Goal: Transaction & Acquisition: Purchase product/service

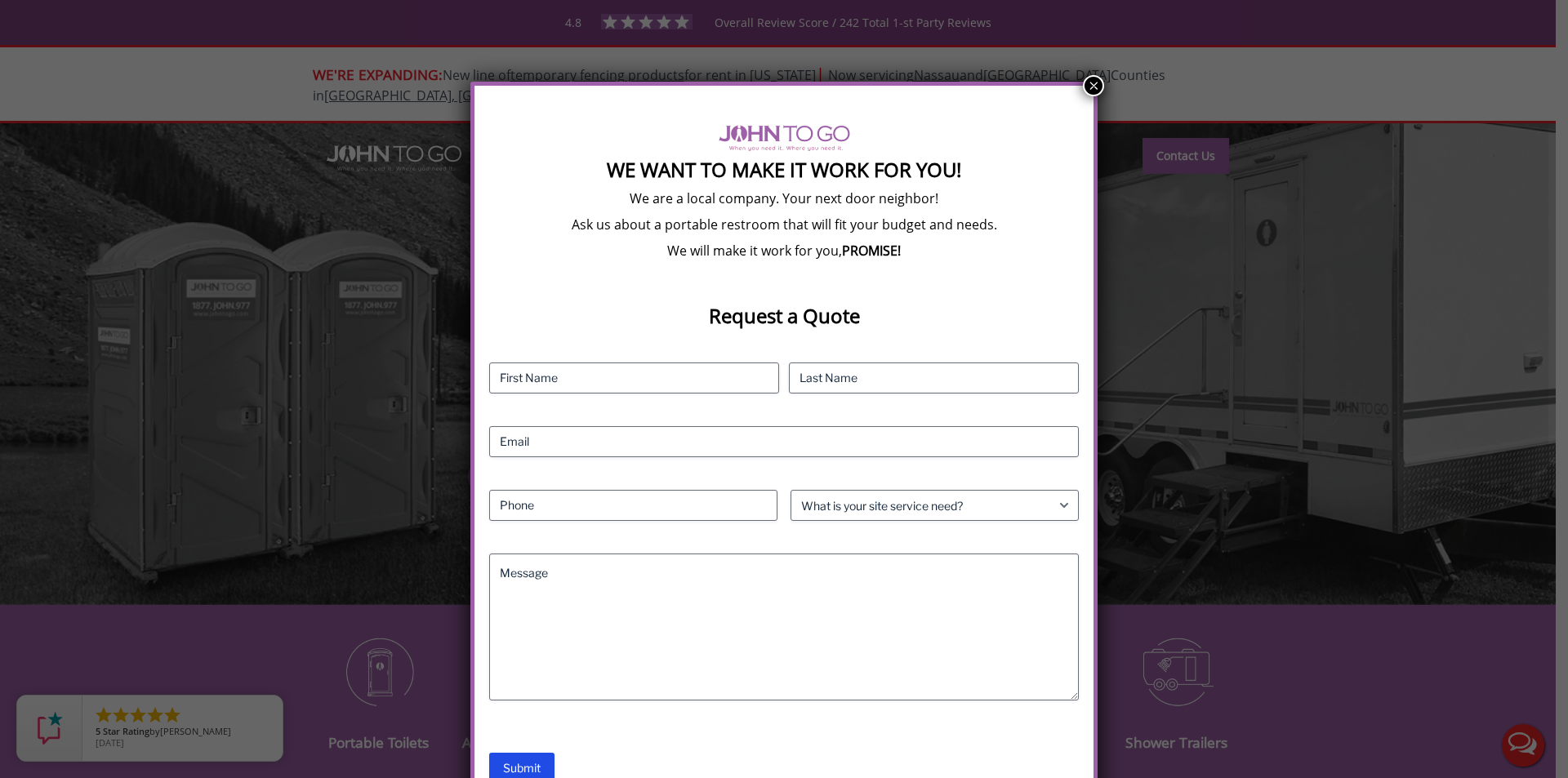
click at [1088, 92] on button "×" at bounding box center [1093, 85] width 21 height 21
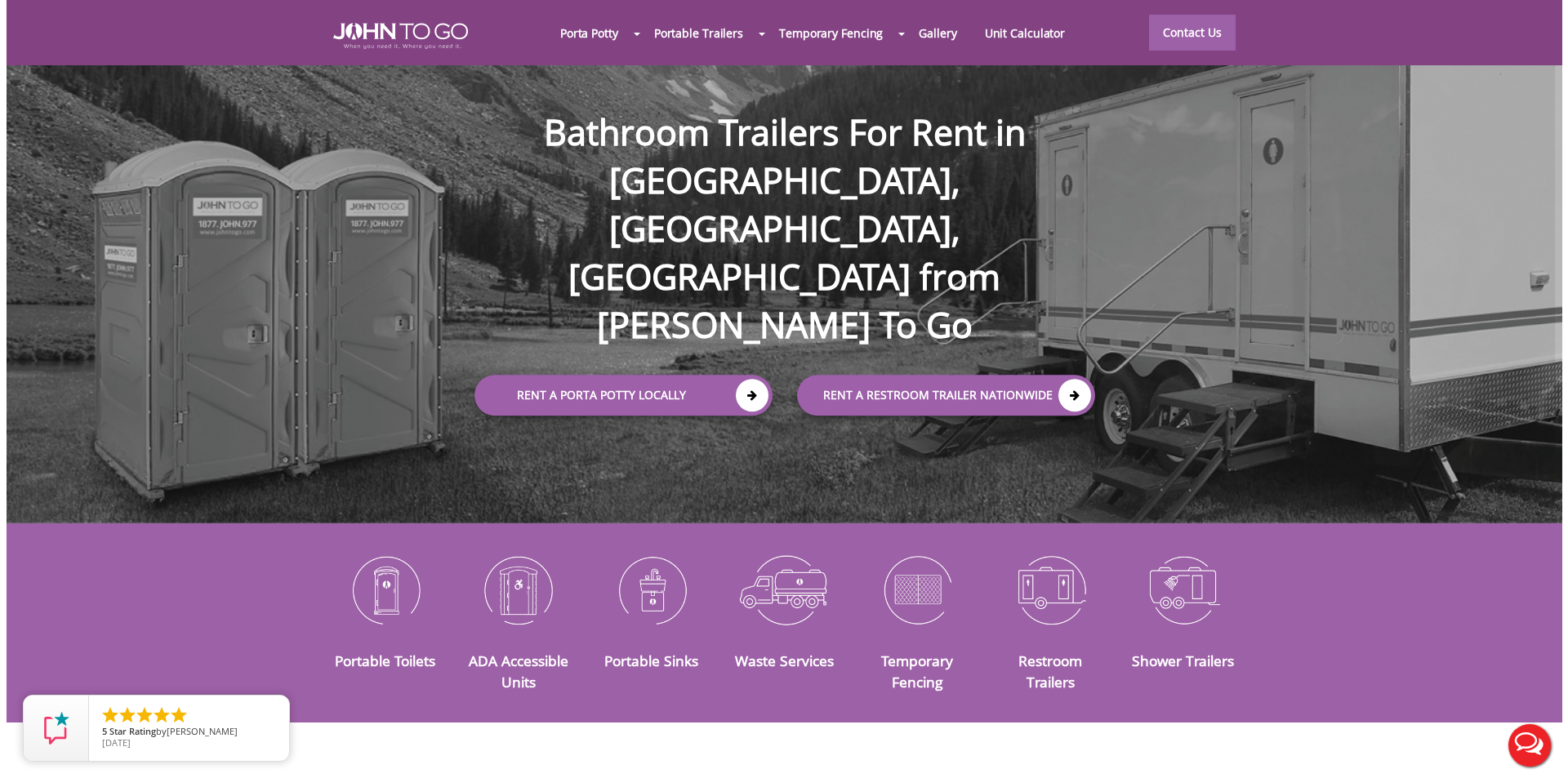
scroll to position [164, 0]
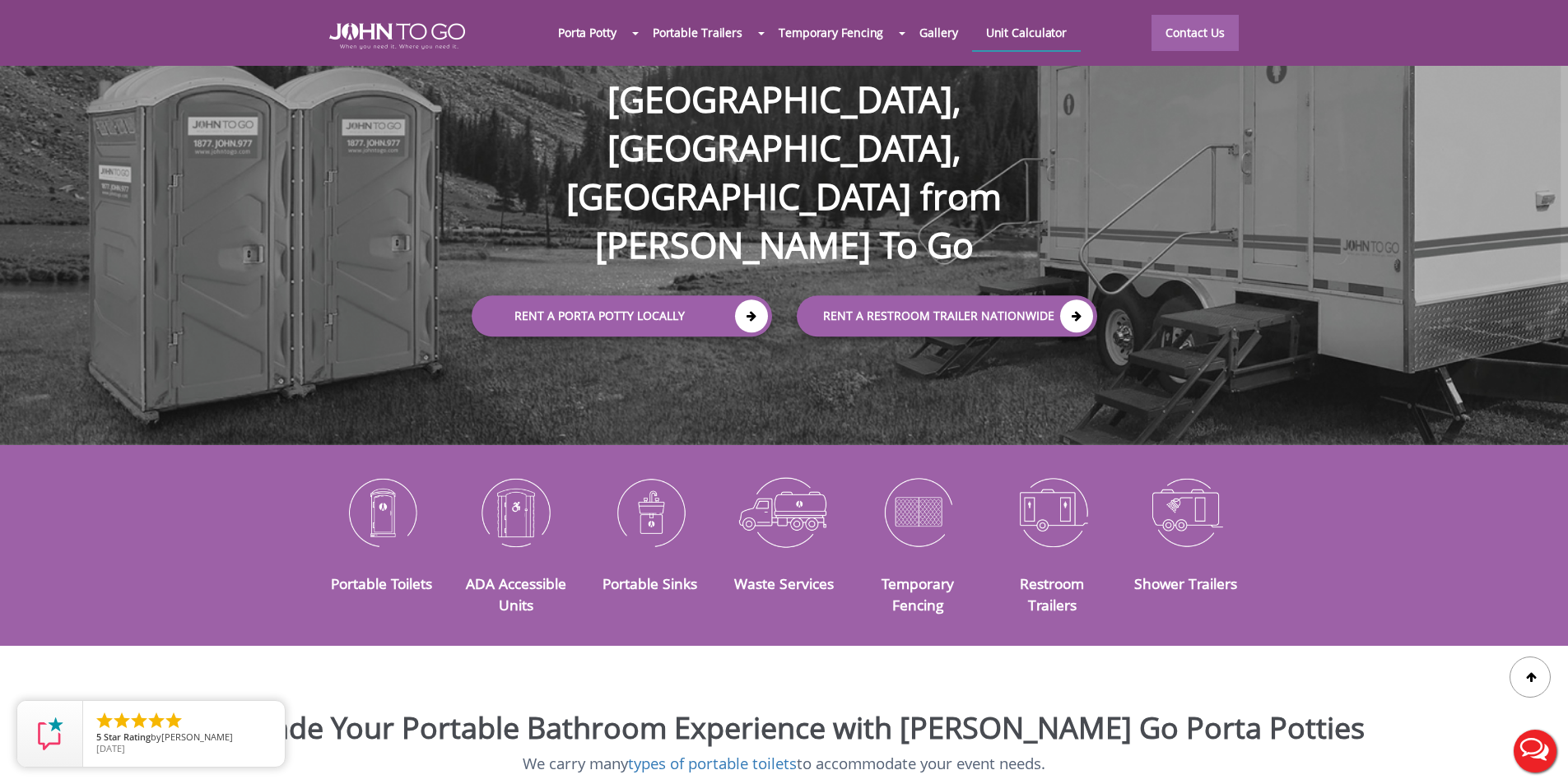
click at [1027, 26] on link "Unit Calculator" at bounding box center [1027, 33] width 109 height 35
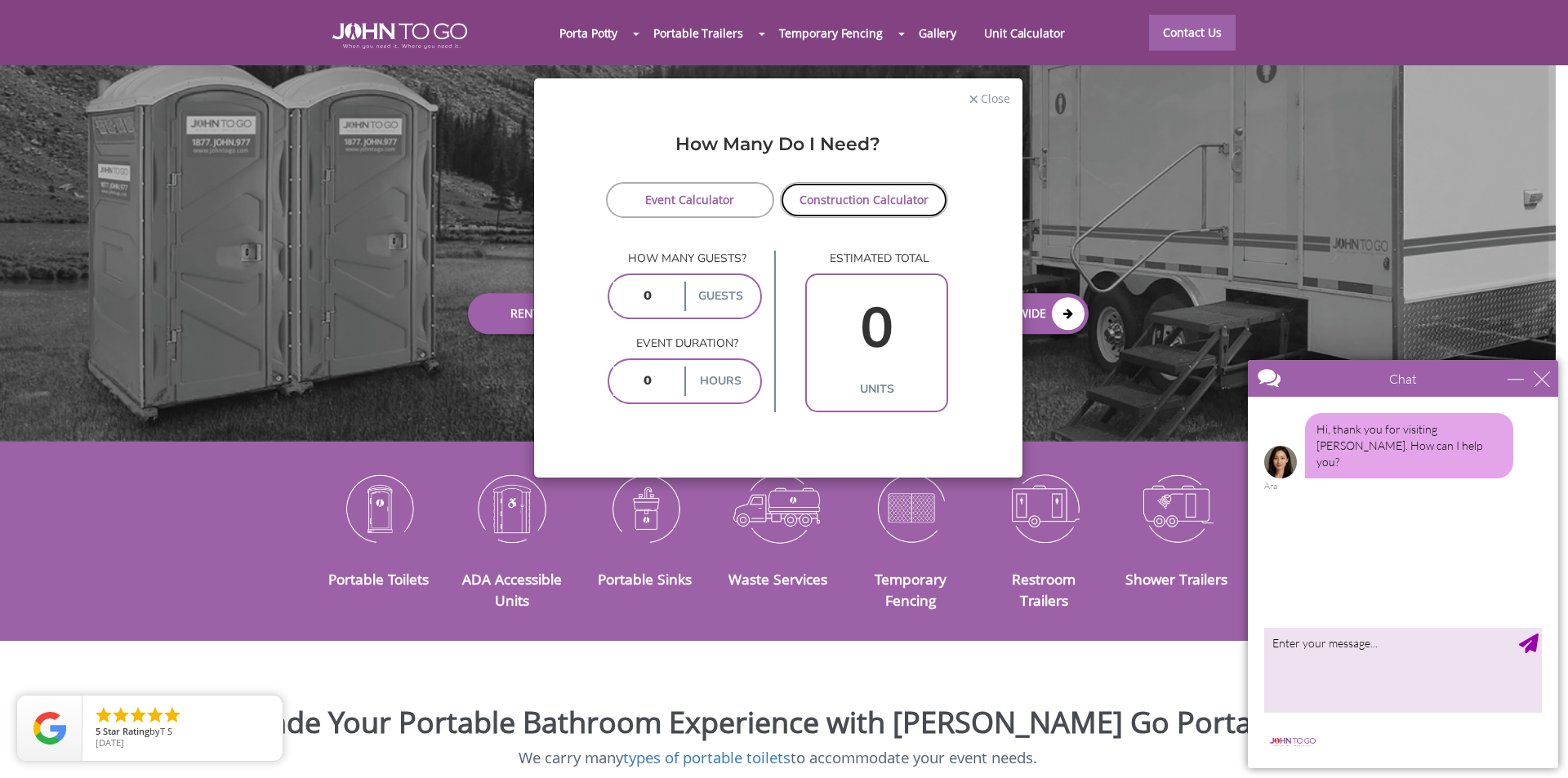
click at [846, 203] on link "Construction Calculator" at bounding box center [865, 200] width 169 height 36
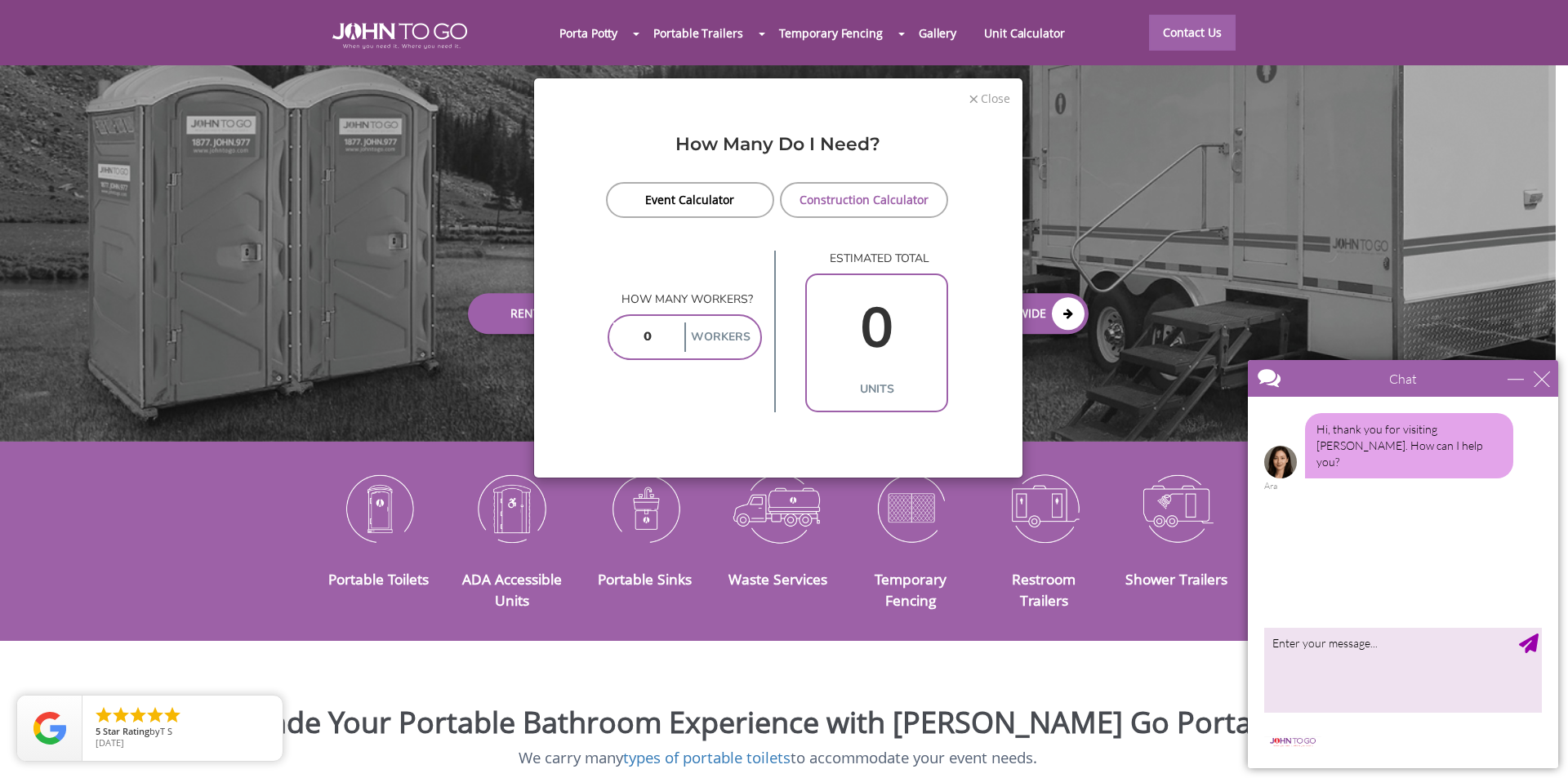
click at [992, 105] on span "Close" at bounding box center [994, 97] width 31 height 16
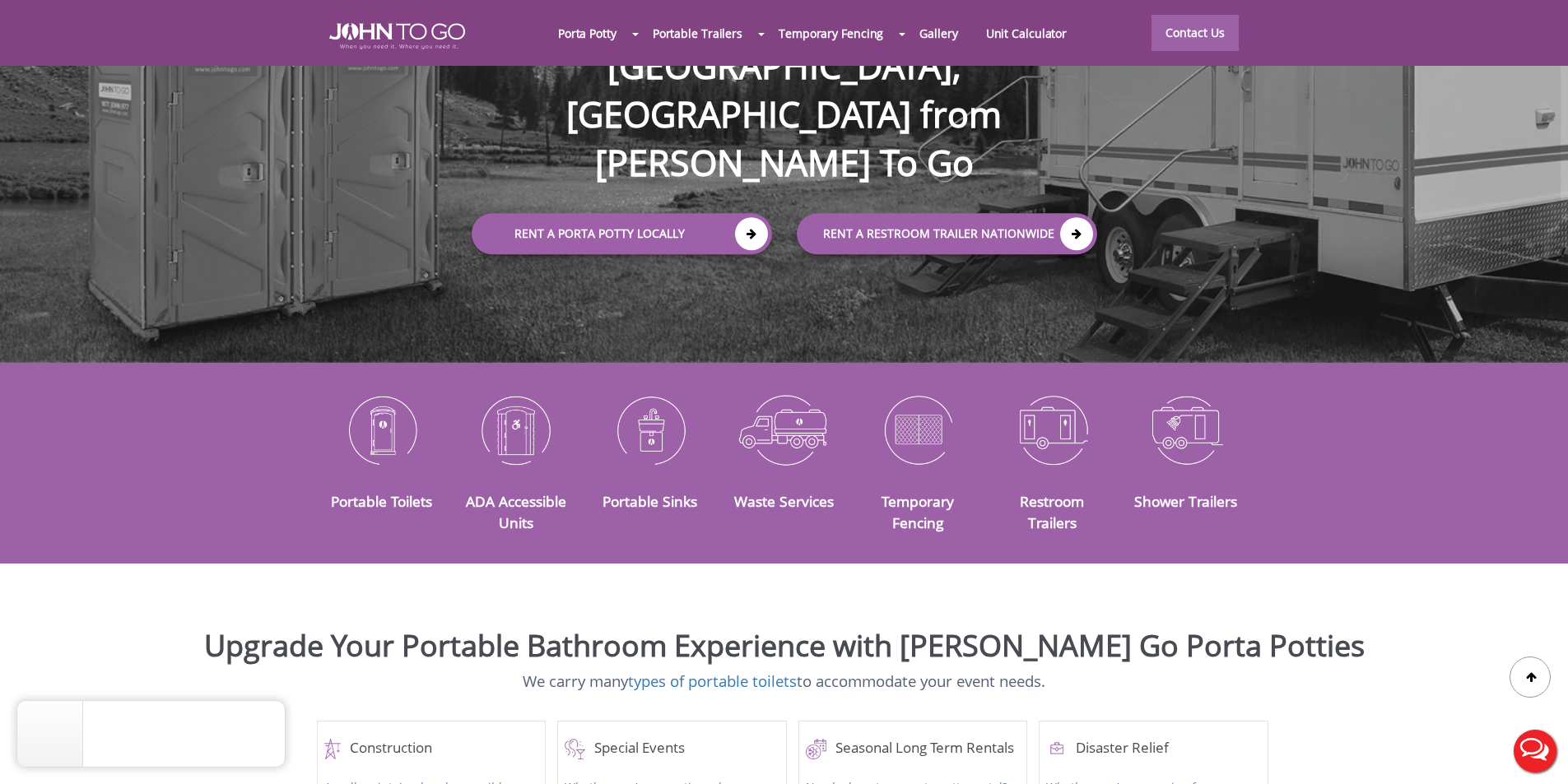
scroll to position [0, 0]
click at [754, 145] on div at bounding box center [784, 392] width 1568 height 784
click at [658, 214] on link "Rent a Porta Potty Locally" at bounding box center [622, 234] width 301 height 41
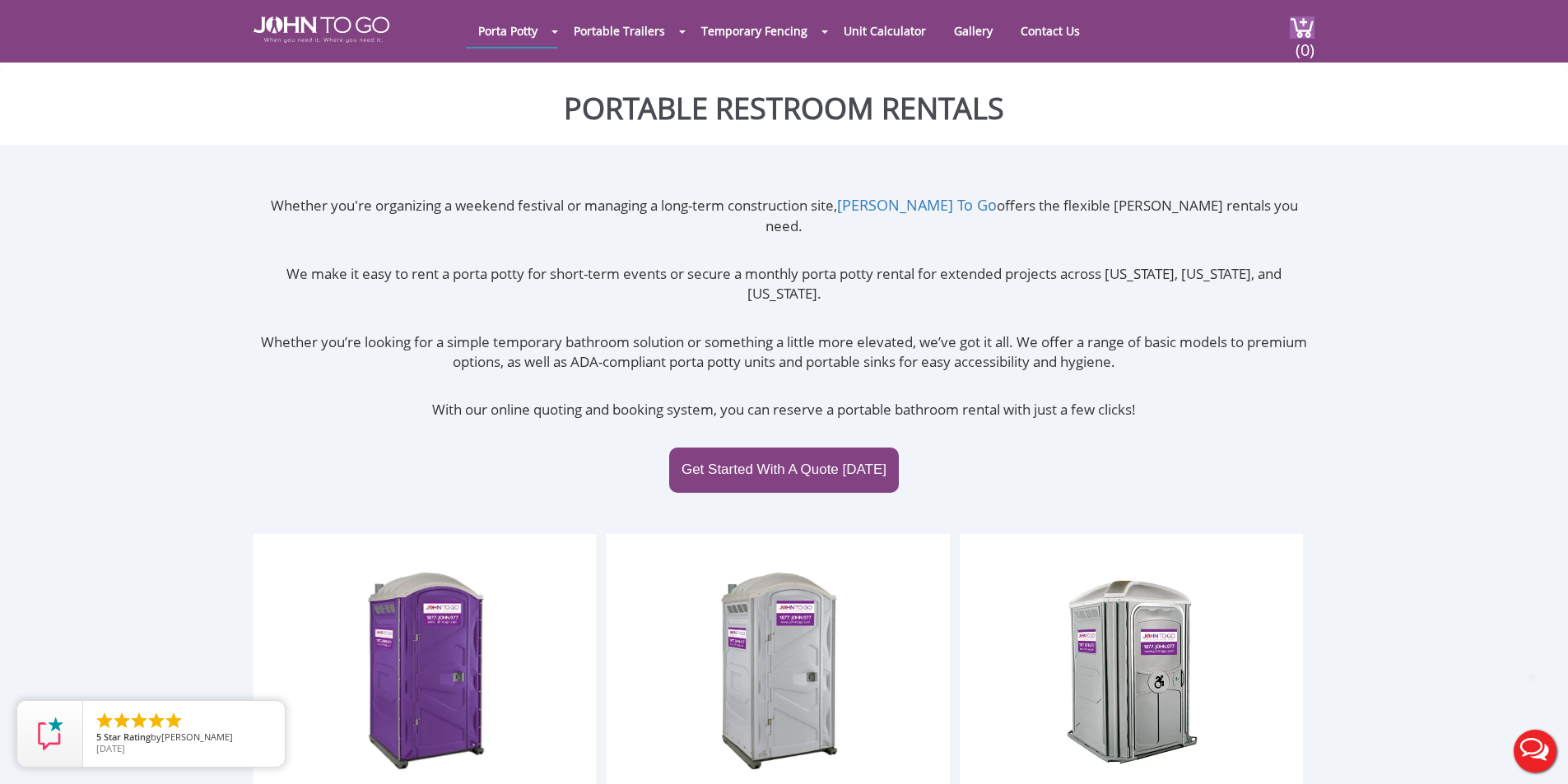
scroll to position [329, 0]
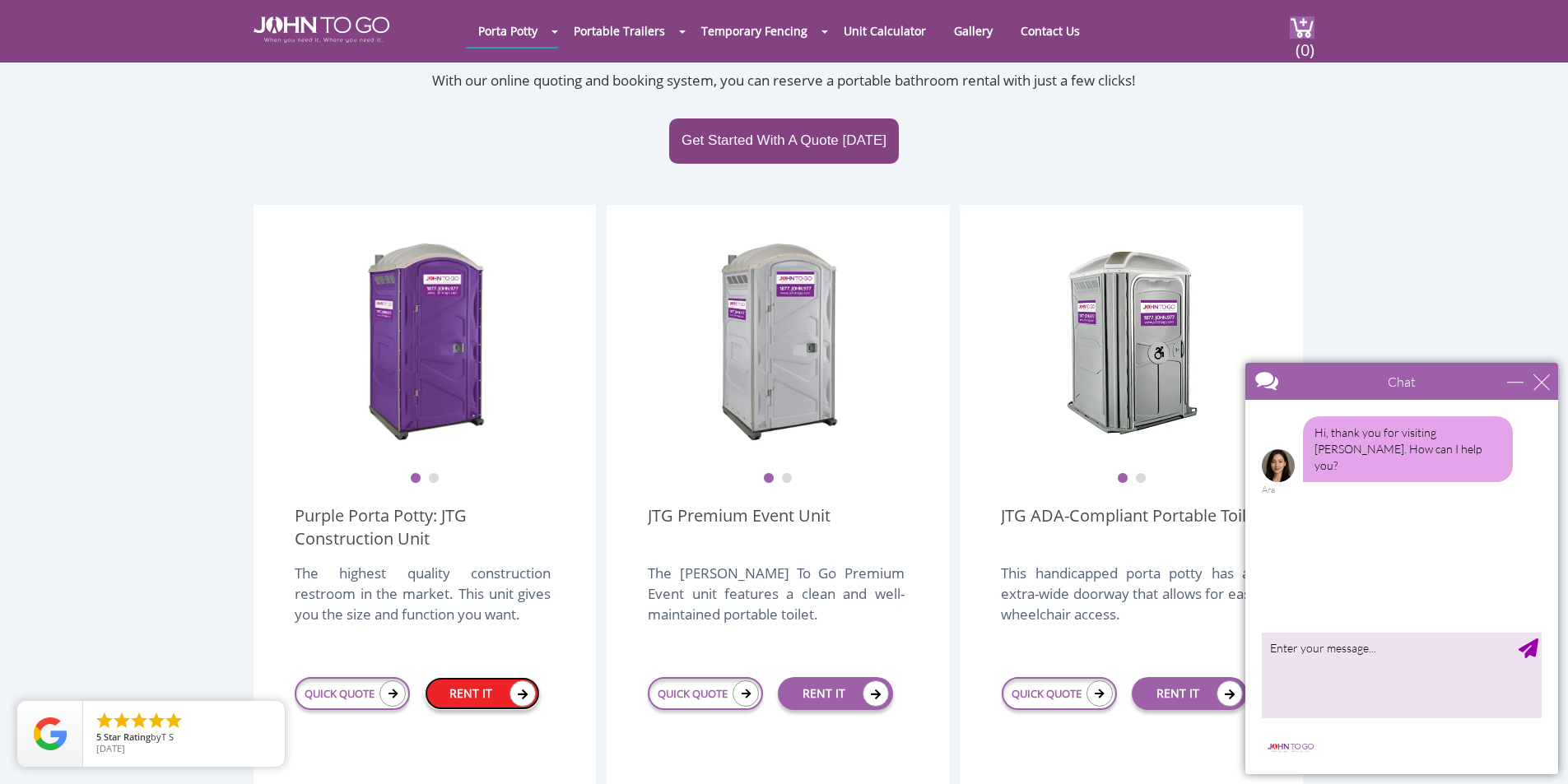
click at [517, 680] on icon at bounding box center [523, 694] width 27 height 27
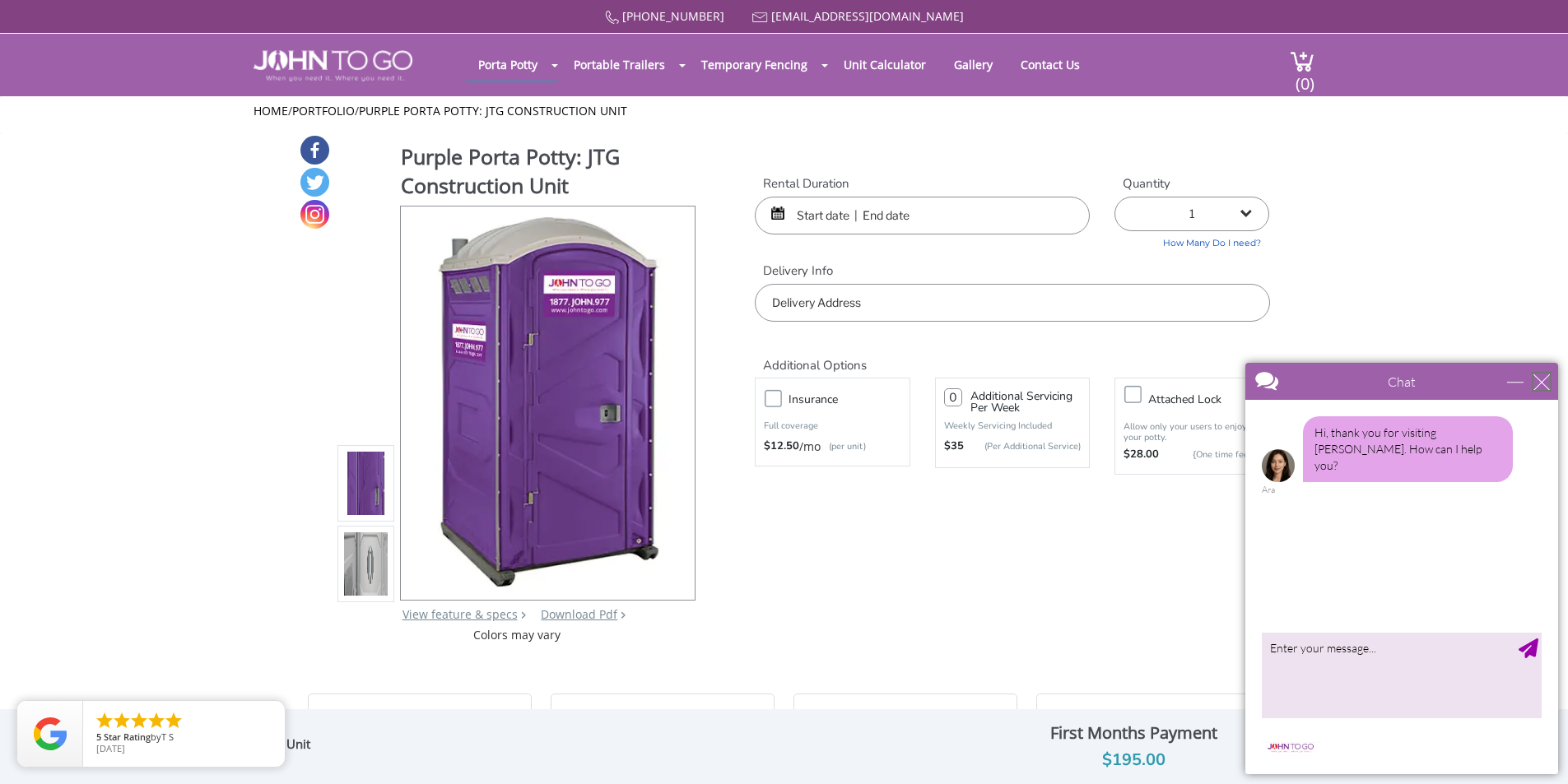
click at [1546, 373] on div "close" at bounding box center [1541, 381] width 17 height 17
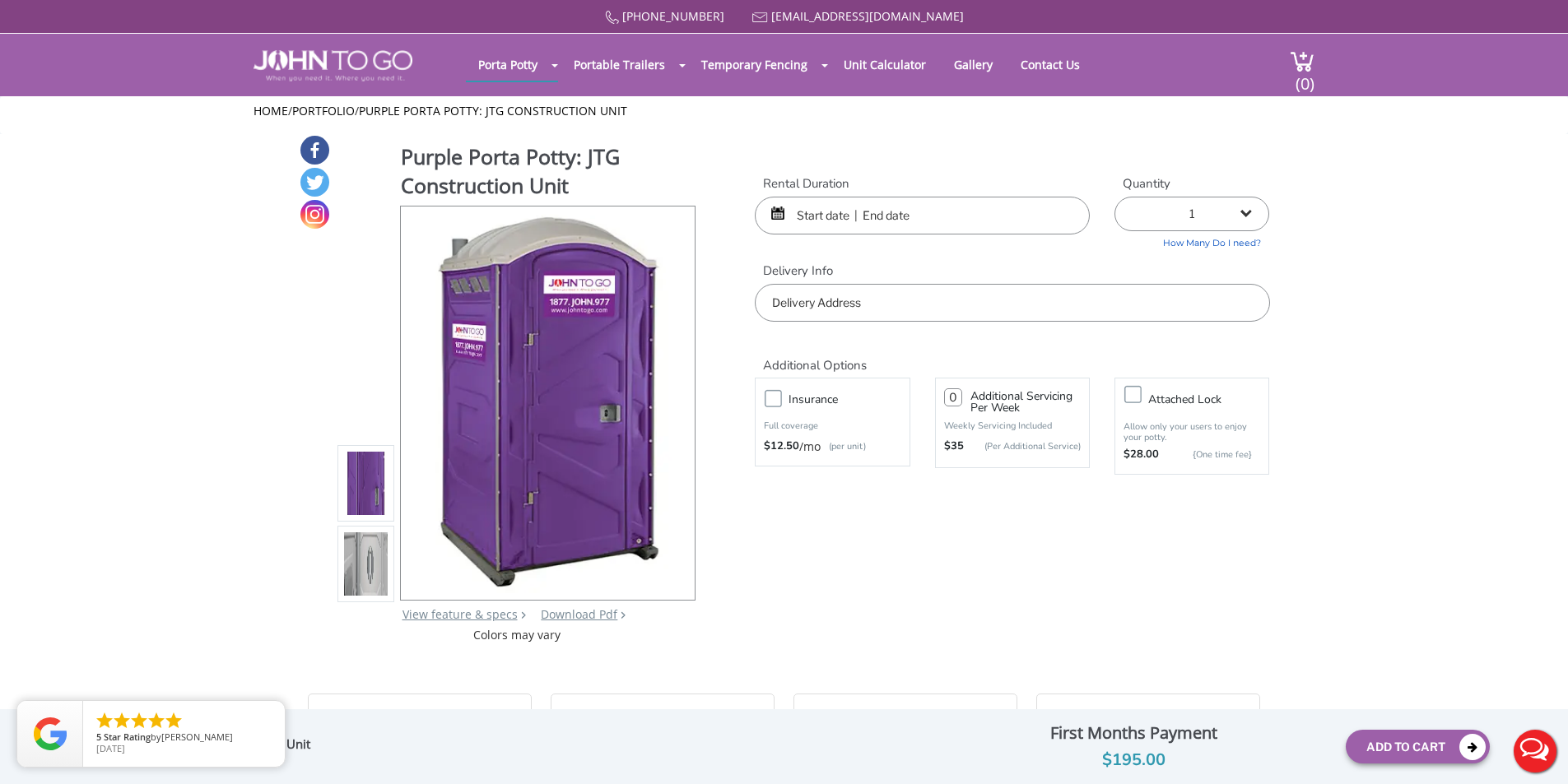
click at [839, 219] on input "text" at bounding box center [923, 216] width 335 height 38
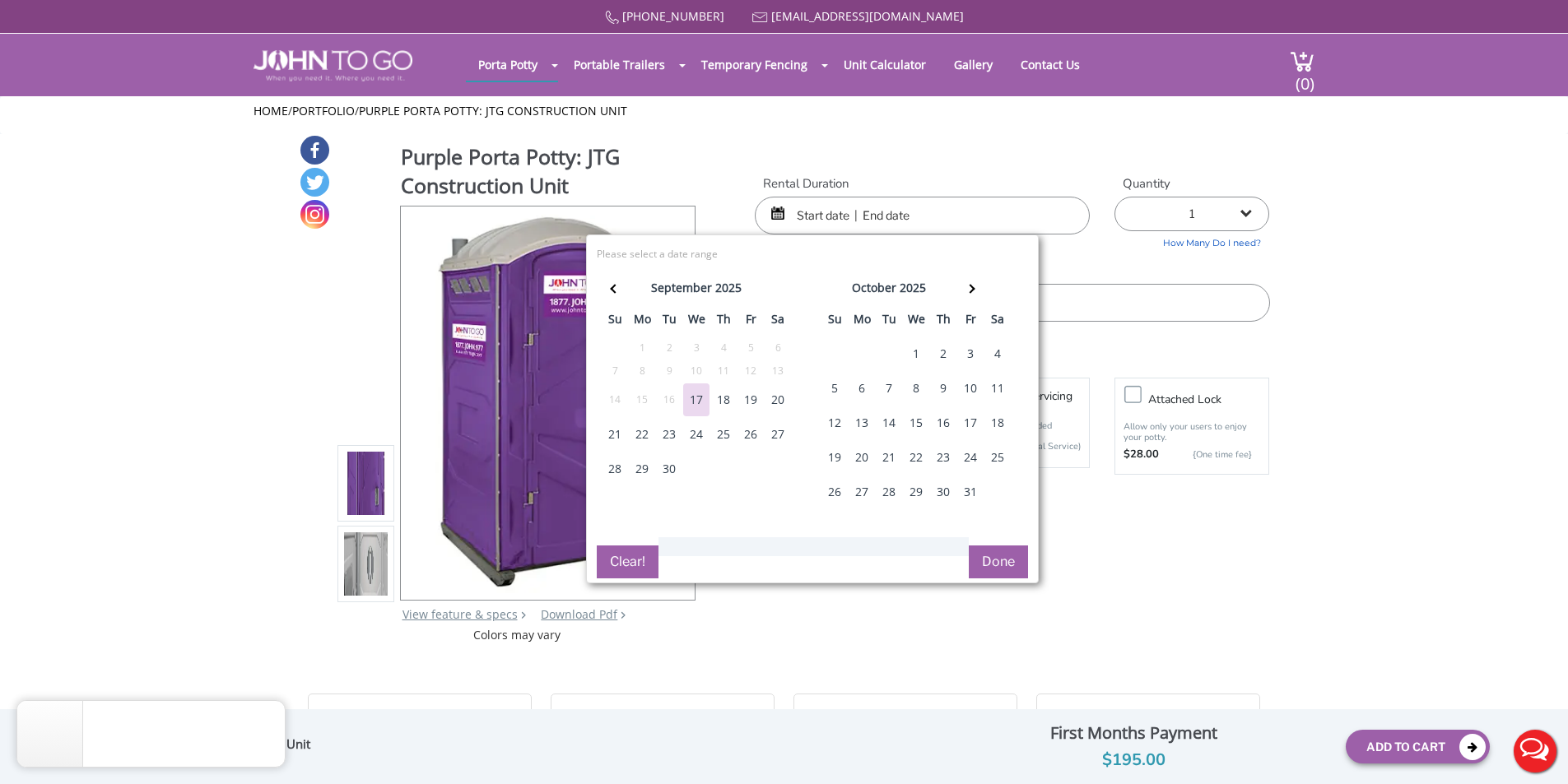
click at [724, 400] on div "18" at bounding box center [724, 399] width 27 height 33
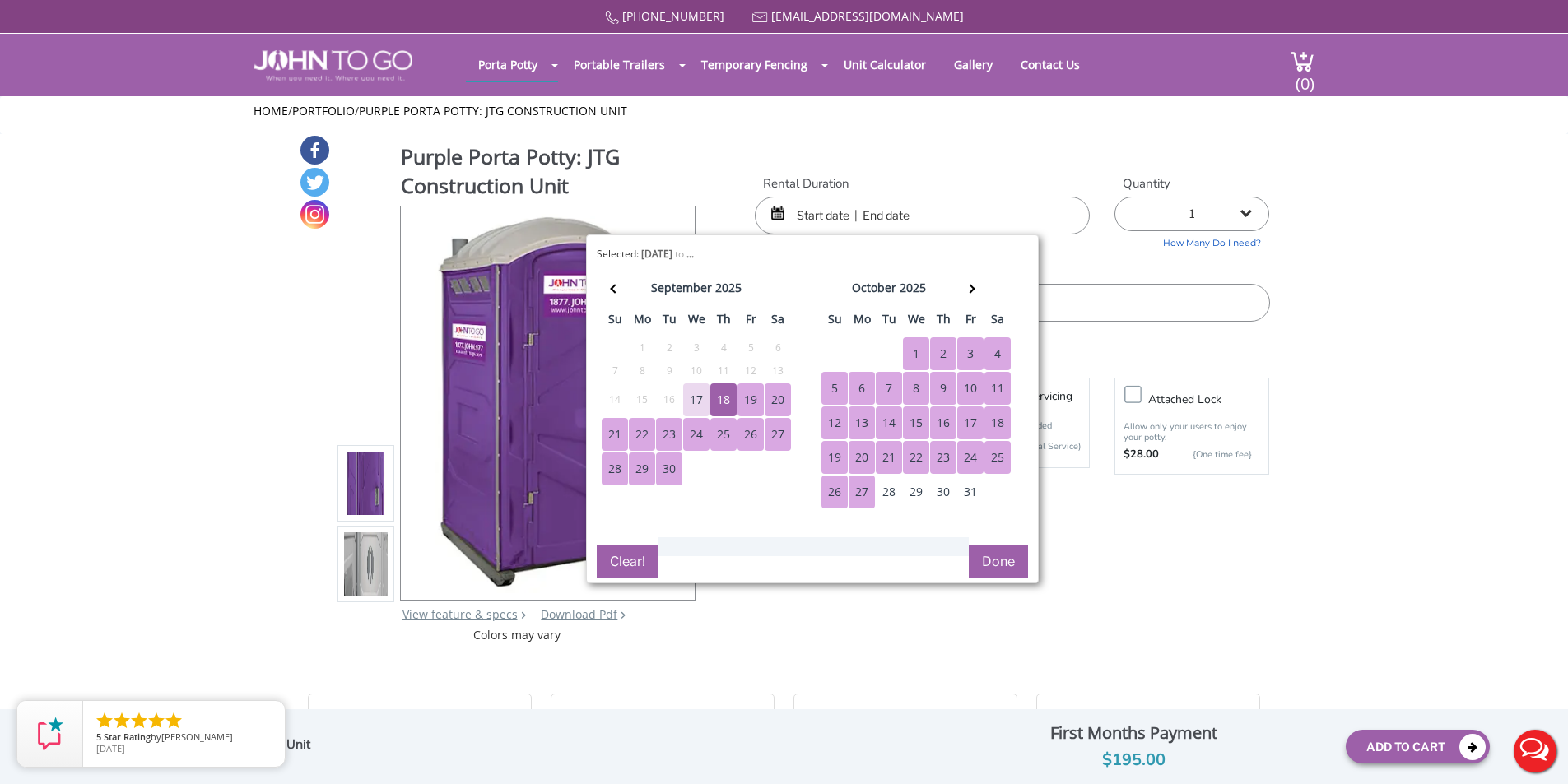
click at [1003, 559] on button "Done" at bounding box center [998, 561] width 59 height 33
type input "0"
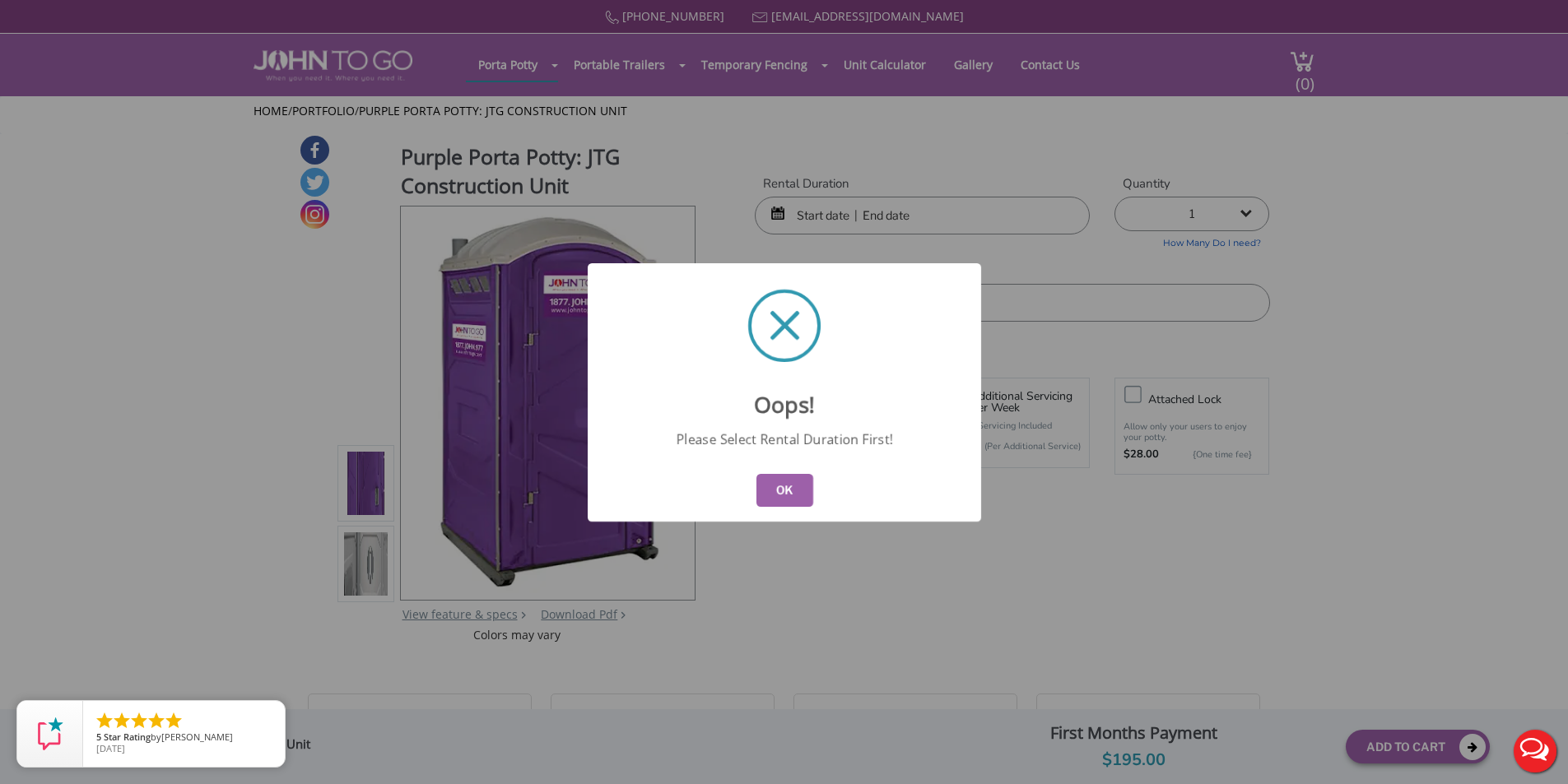
click at [792, 501] on button "OK" at bounding box center [784, 490] width 57 height 33
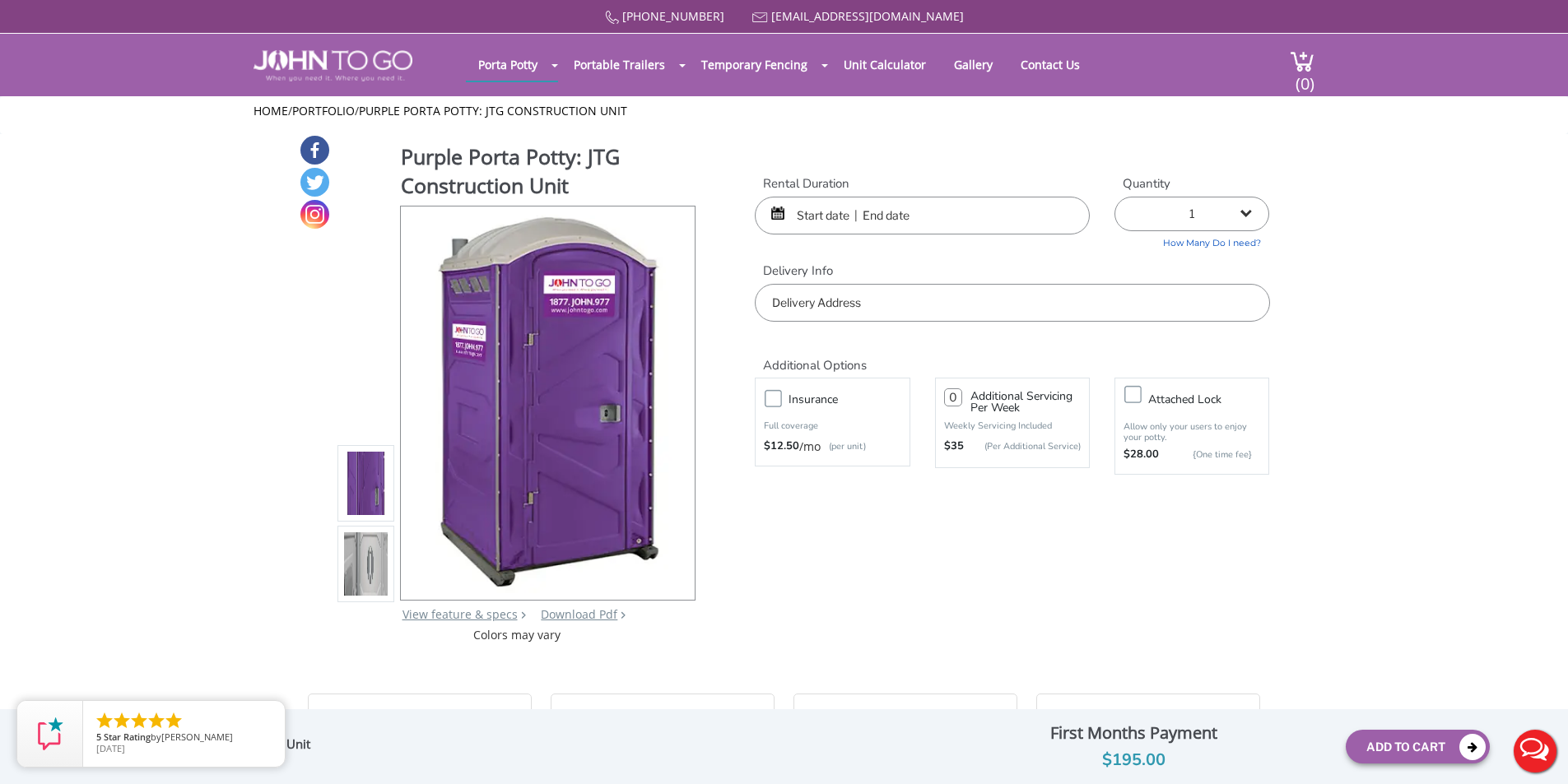
click at [897, 216] on input "text" at bounding box center [923, 216] width 335 height 38
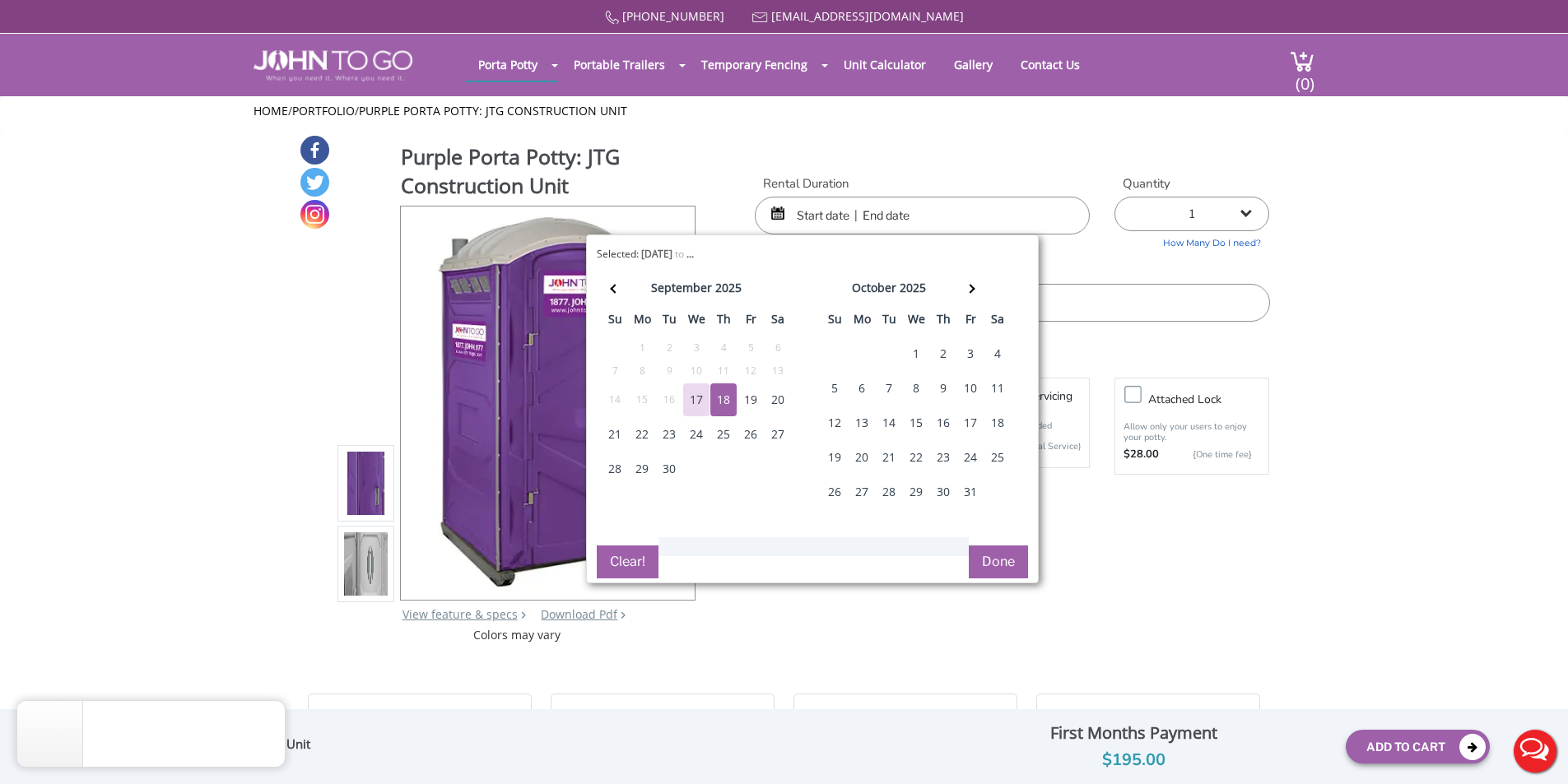
click at [726, 396] on div "18" at bounding box center [724, 399] width 27 height 33
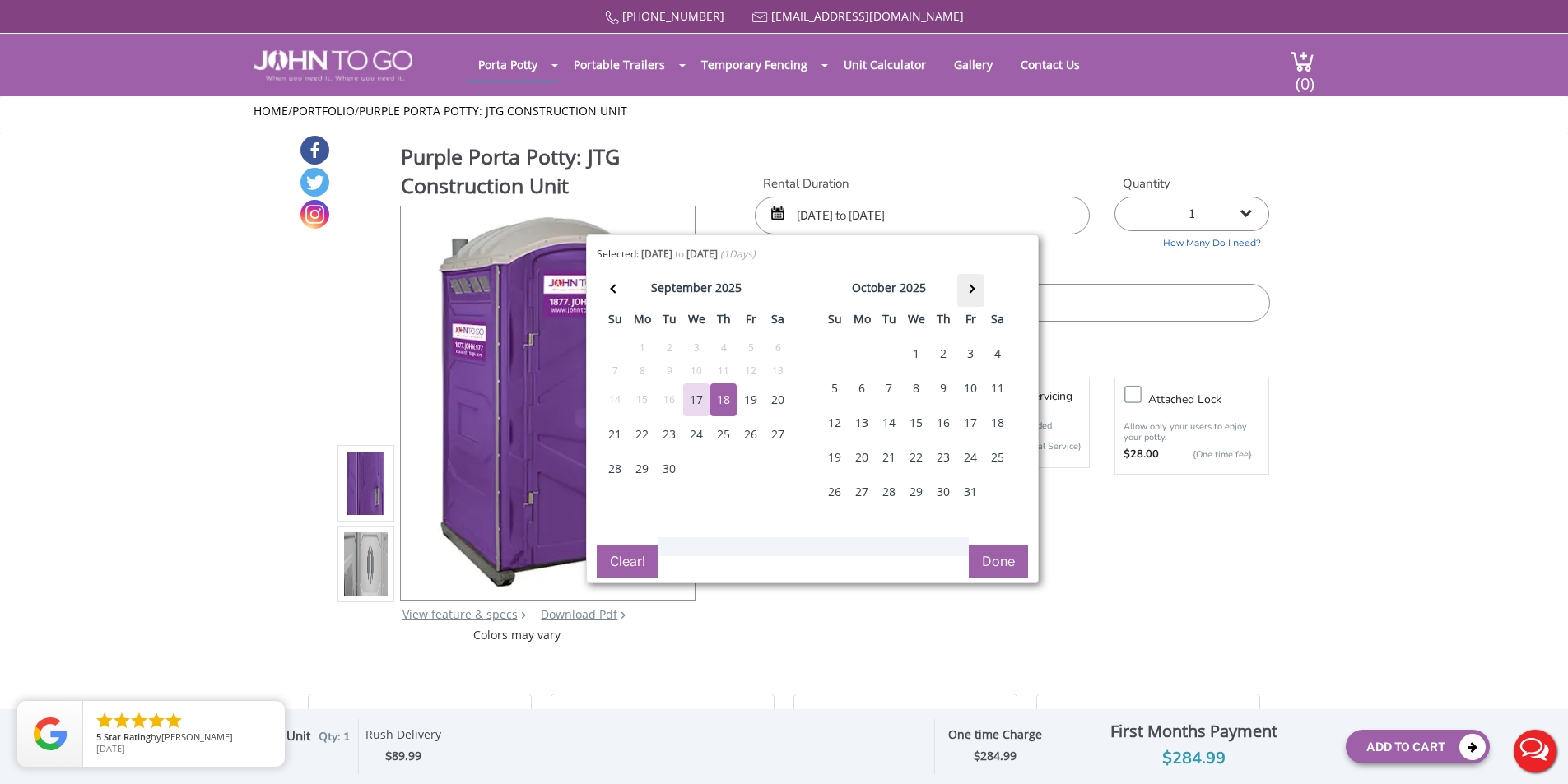
click at [965, 290] on th at bounding box center [971, 290] width 28 height 33
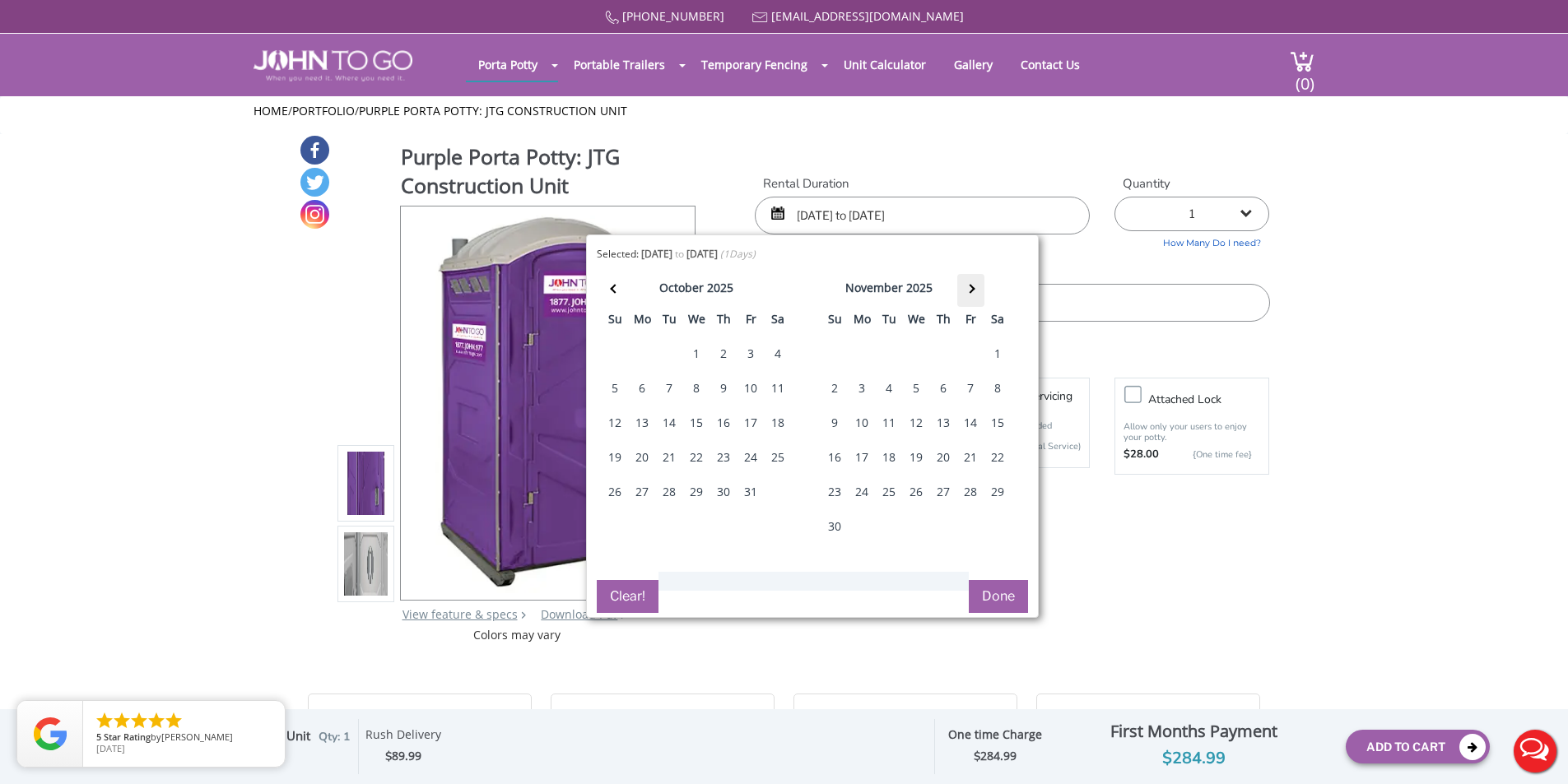
click at [965, 290] on th at bounding box center [971, 290] width 28 height 33
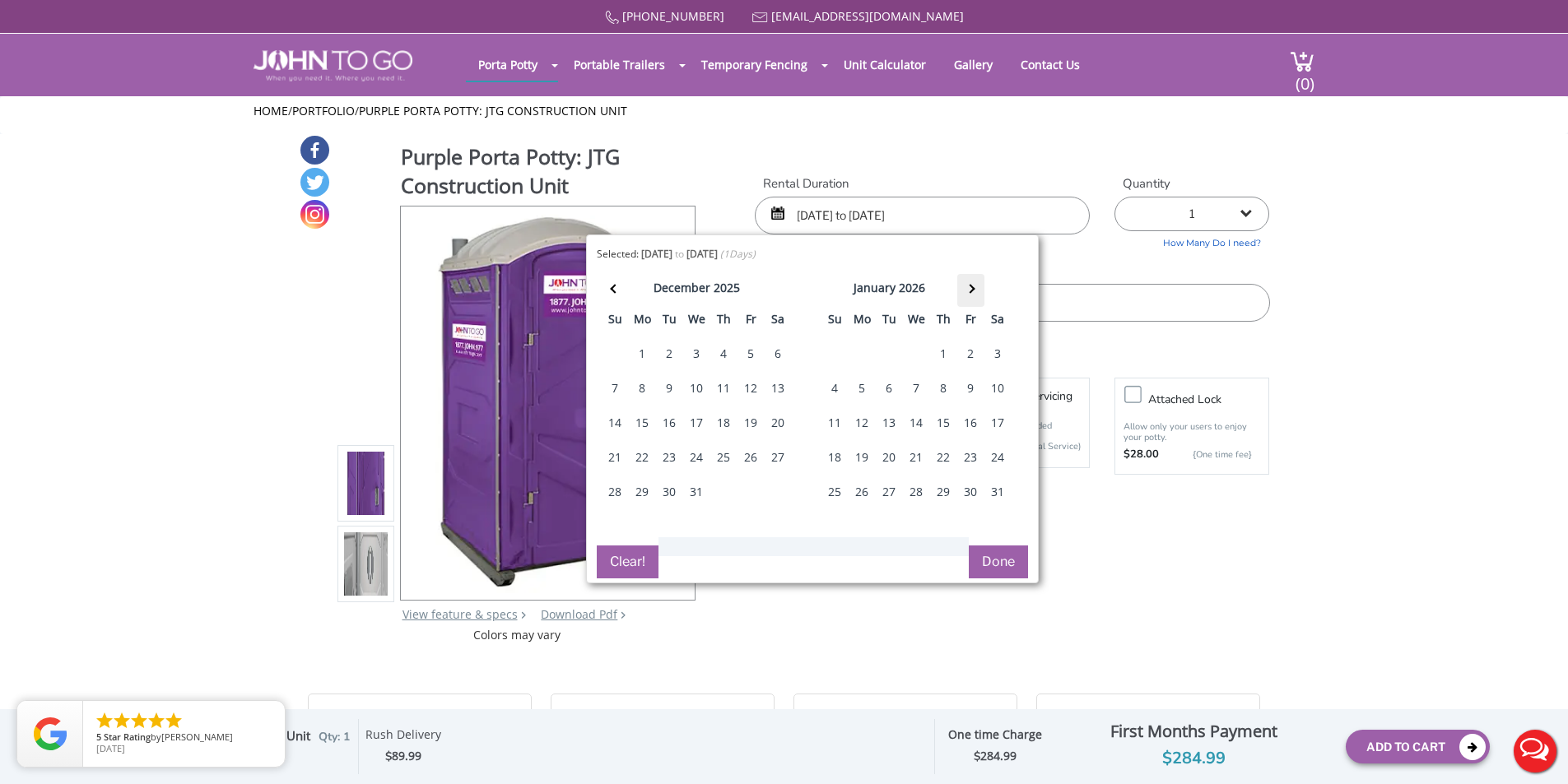
click at [965, 290] on th at bounding box center [971, 290] width 28 height 33
click at [965, 434] on div "20" at bounding box center [971, 422] width 27 height 33
click at [1001, 568] on button "Done" at bounding box center [998, 561] width 59 height 33
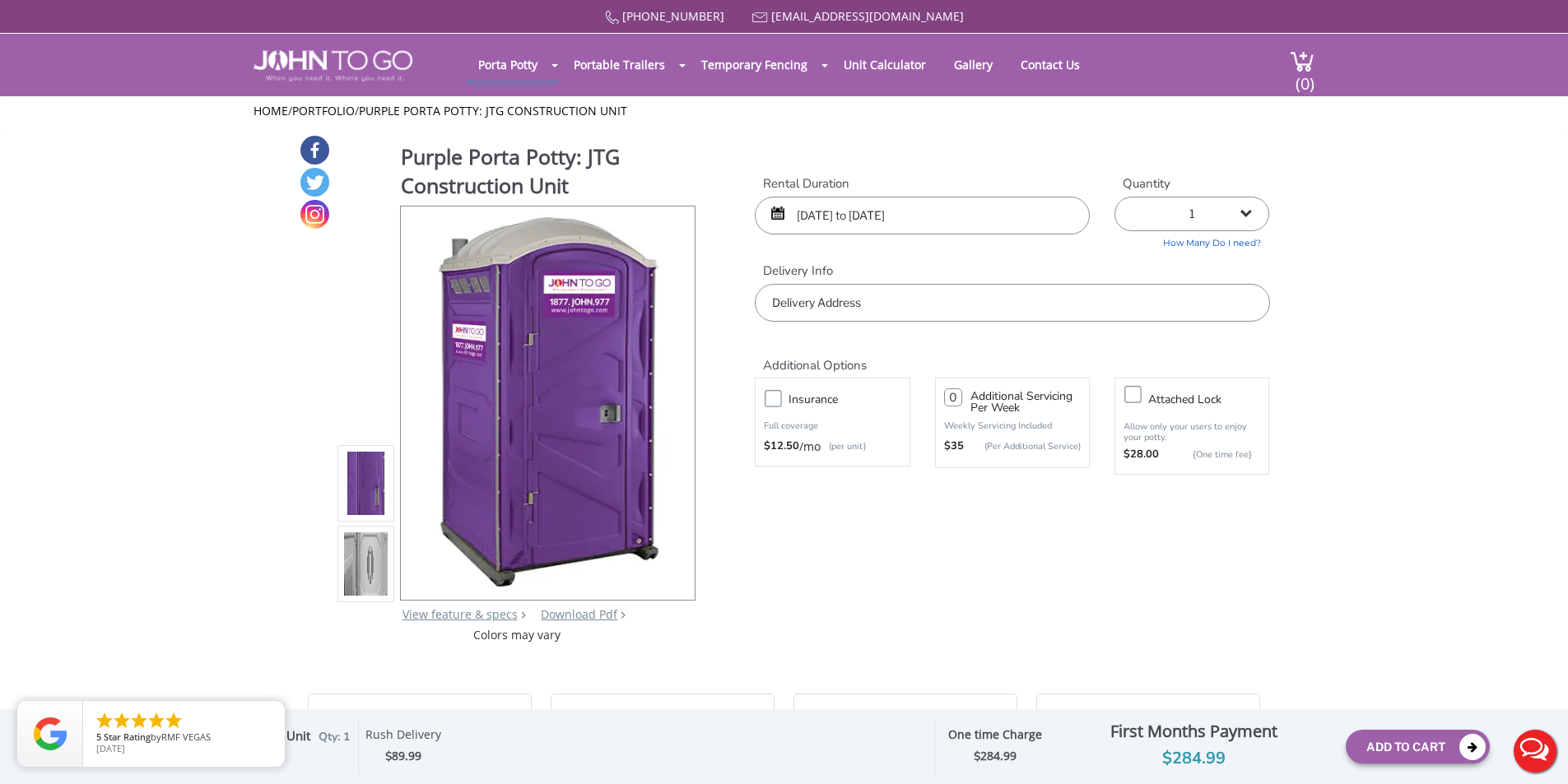
click at [914, 221] on input "09/18/2025 to 09/18/2025" at bounding box center [923, 216] width 335 height 38
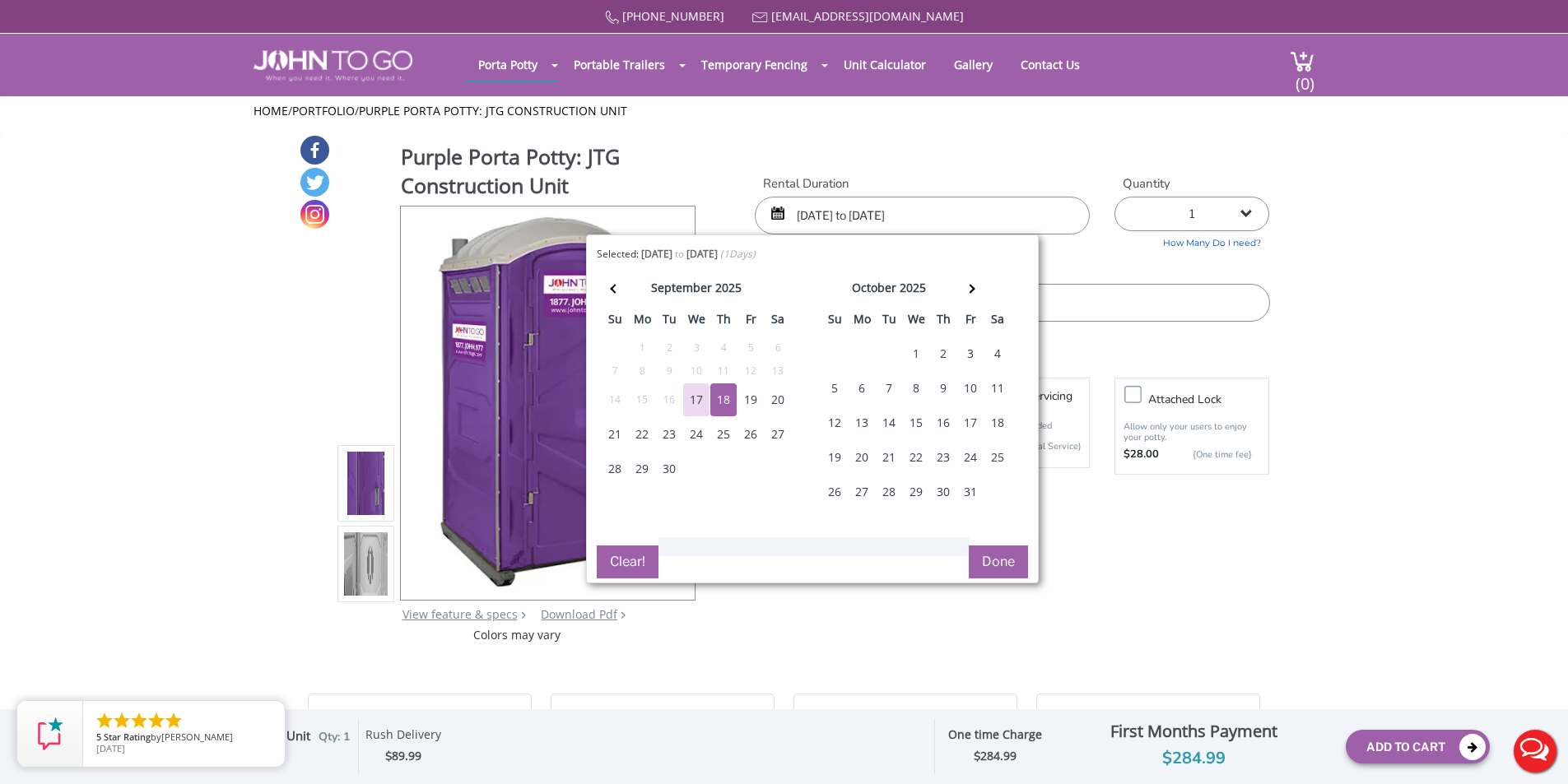
click at [672, 435] on div "23" at bounding box center [669, 434] width 27 height 33
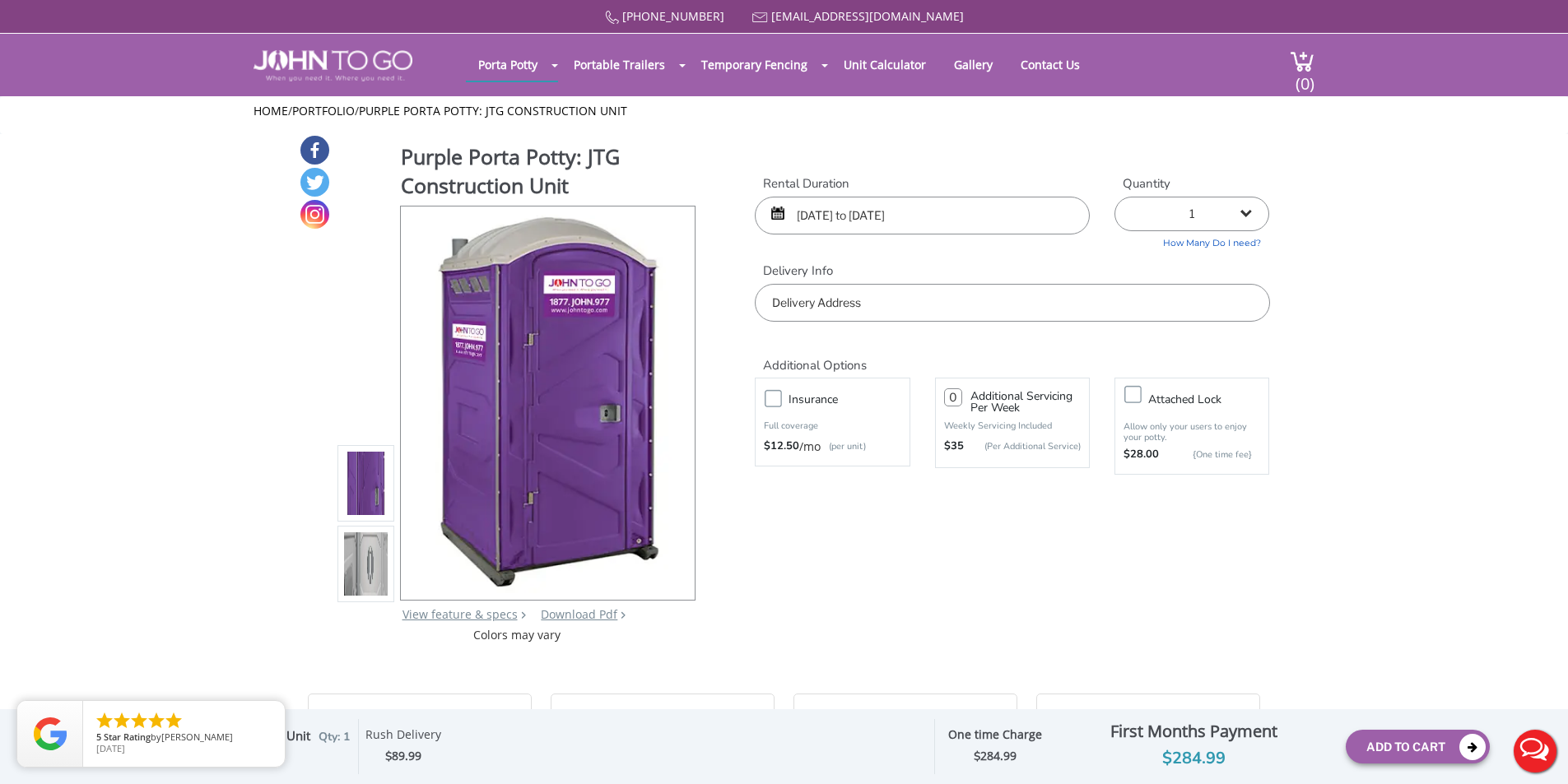
click at [886, 216] on input "09/18/2025 to 09/18/2025" at bounding box center [923, 216] width 335 height 38
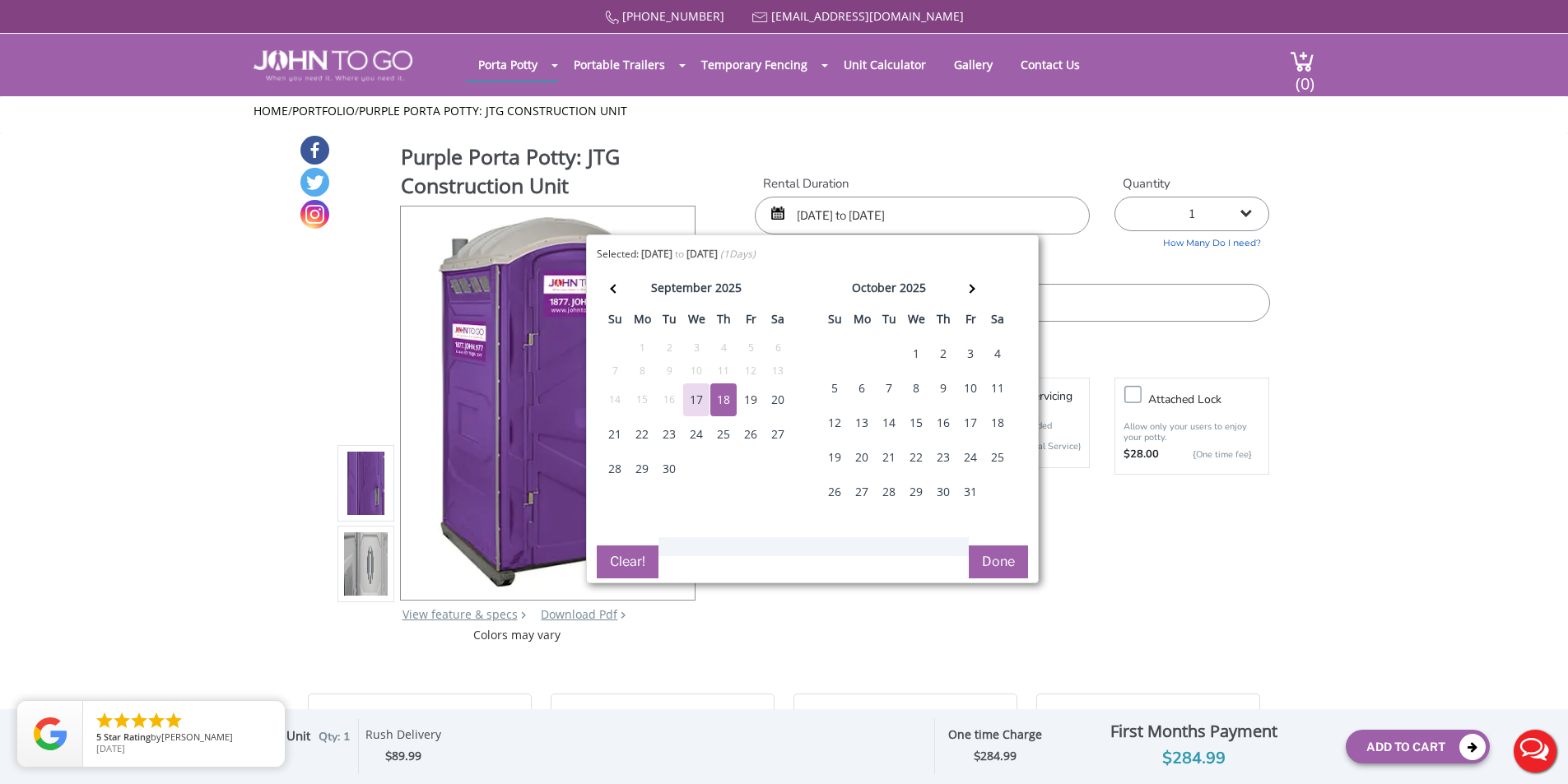
click at [677, 437] on div "23" at bounding box center [669, 434] width 27 height 33
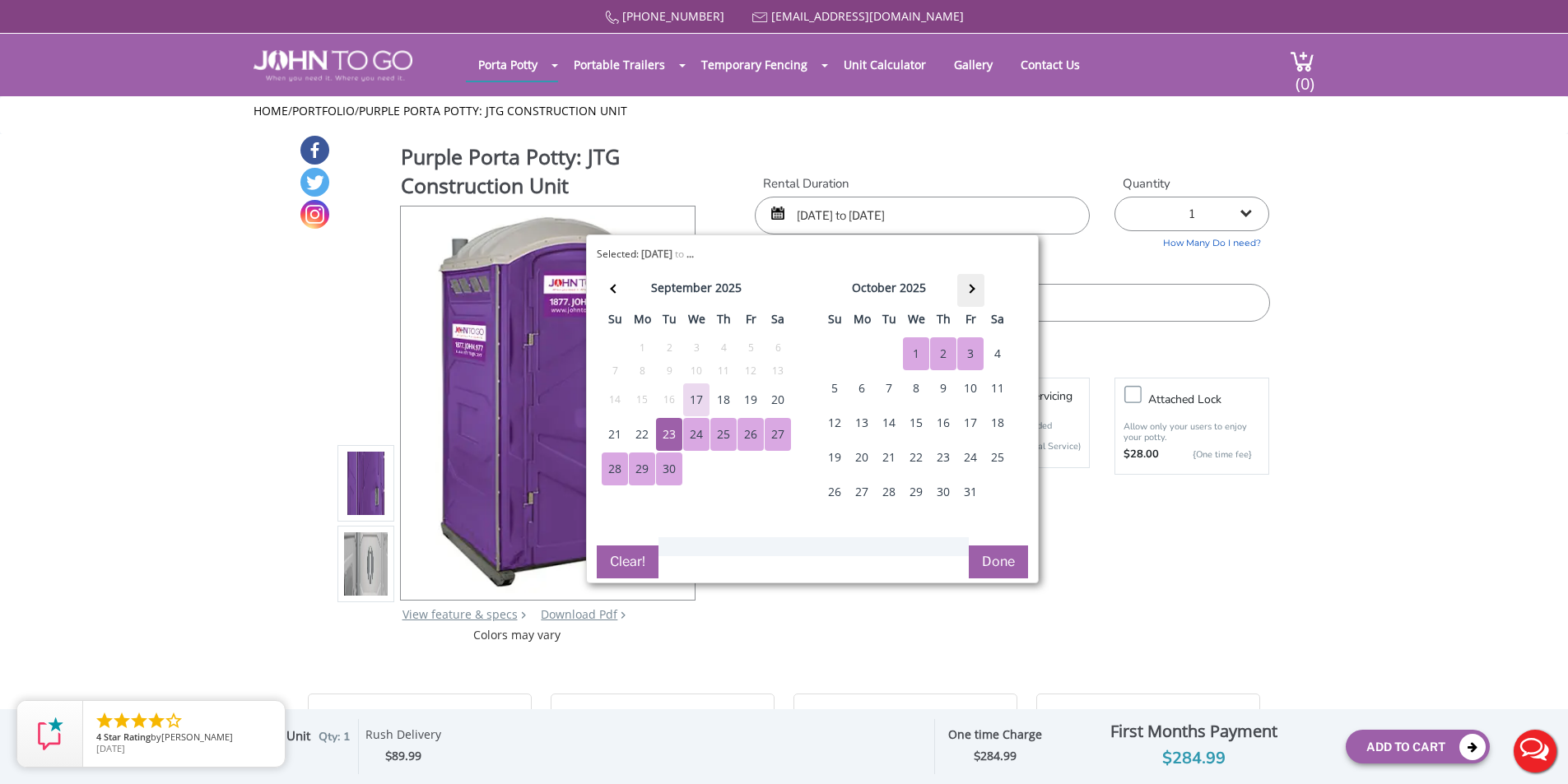
click at [970, 290] on span at bounding box center [970, 288] width 9 height 9
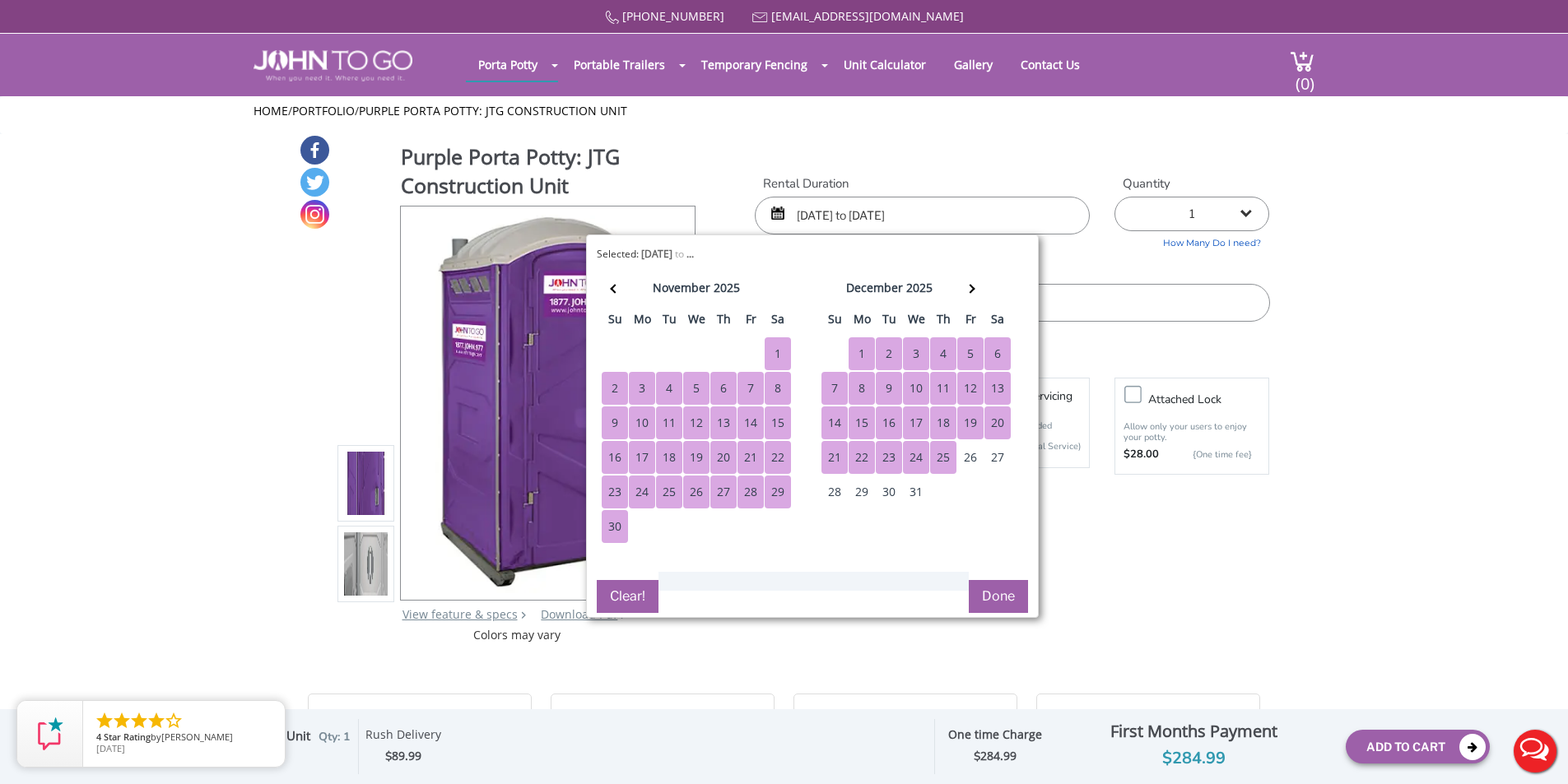
click at [938, 461] on div "25" at bounding box center [943, 457] width 27 height 33
type input "09/23/2025 to 12/25/2025"
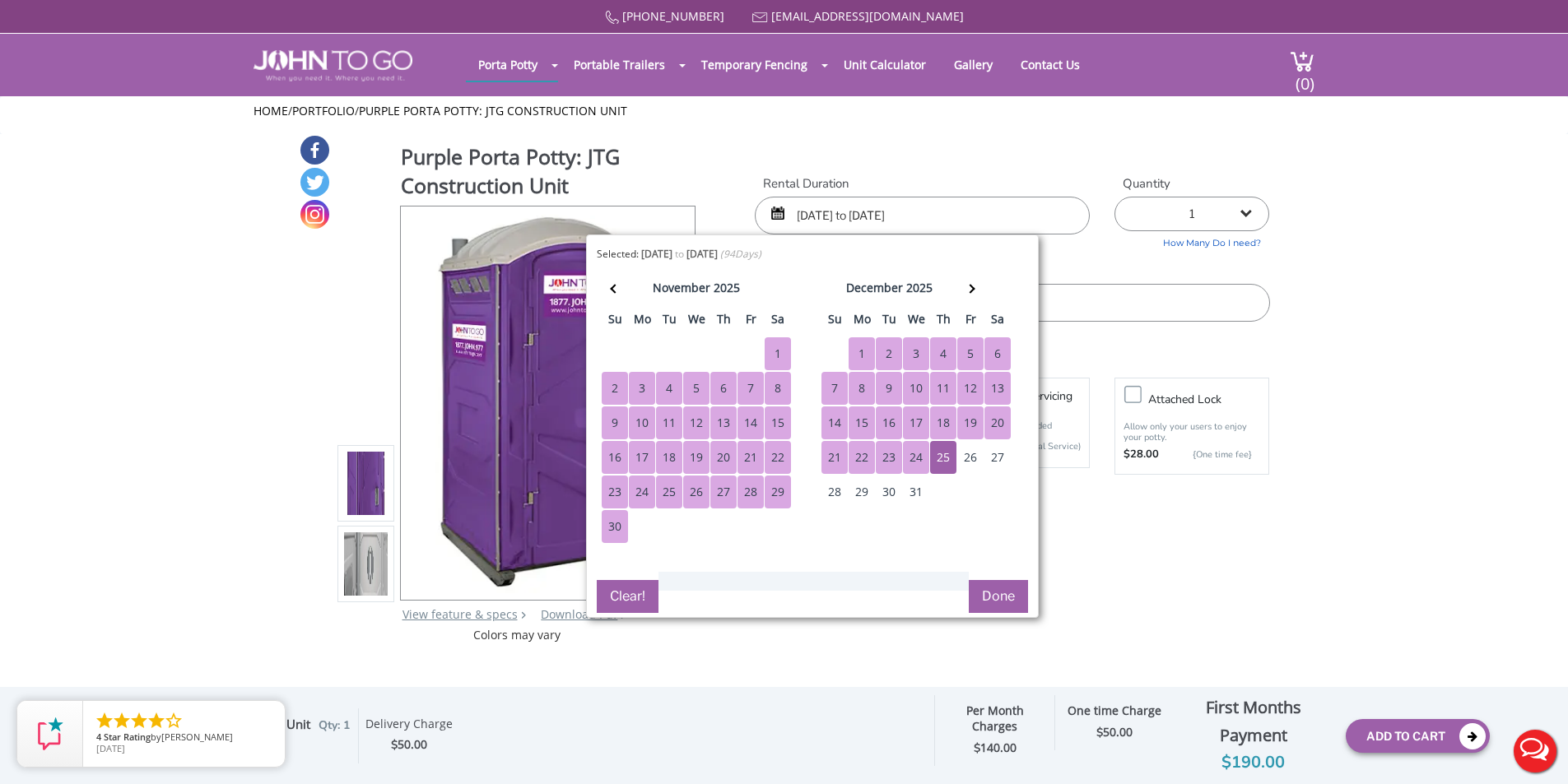
click at [1182, 604] on div "Purple Porta Potty: JTG Construction Unit View feature & specs Download Pdf Pro…" at bounding box center [784, 388] width 972 height 509
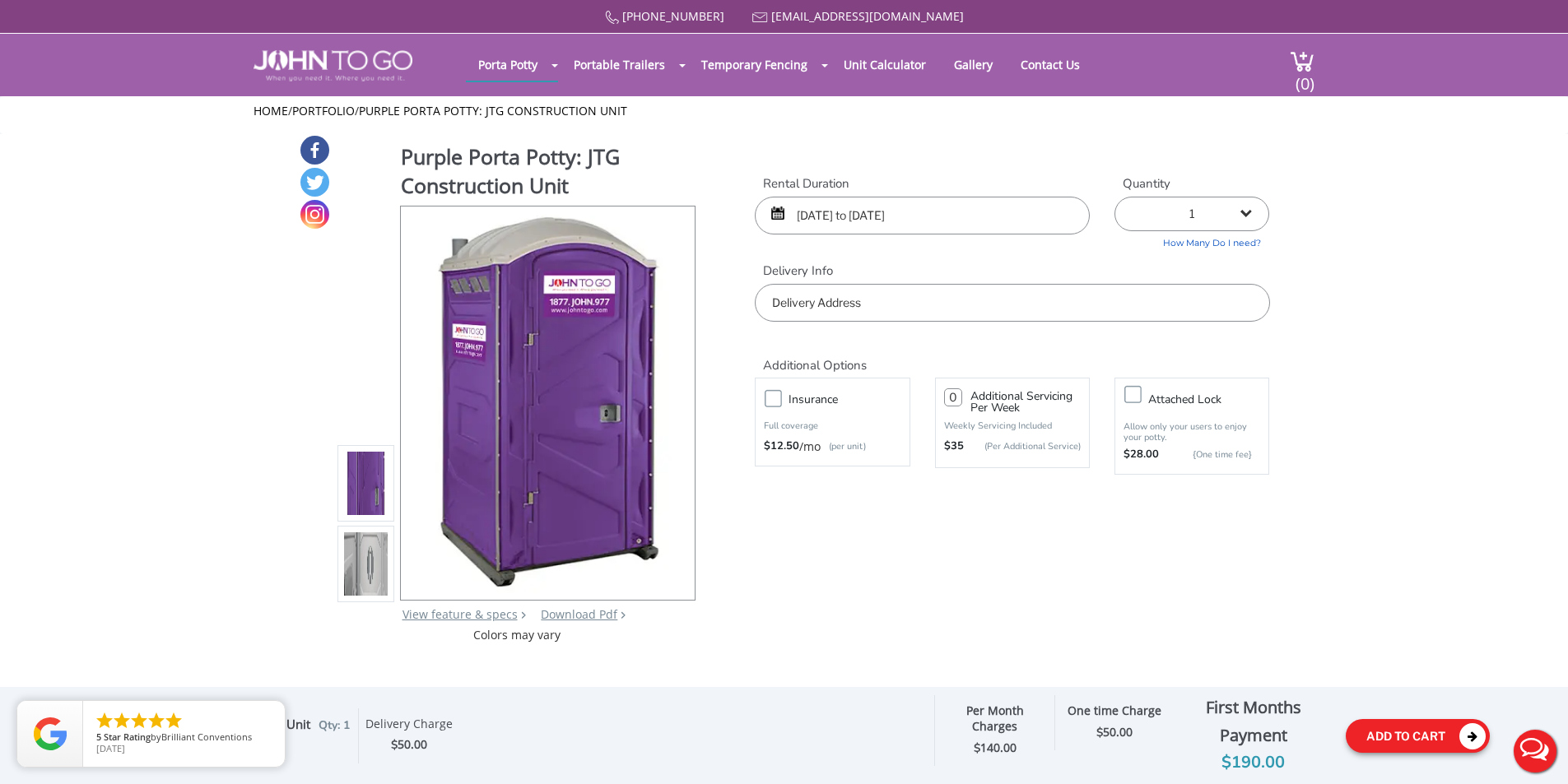
click at [1377, 736] on button "Add To Cart" at bounding box center [1418, 736] width 144 height 34
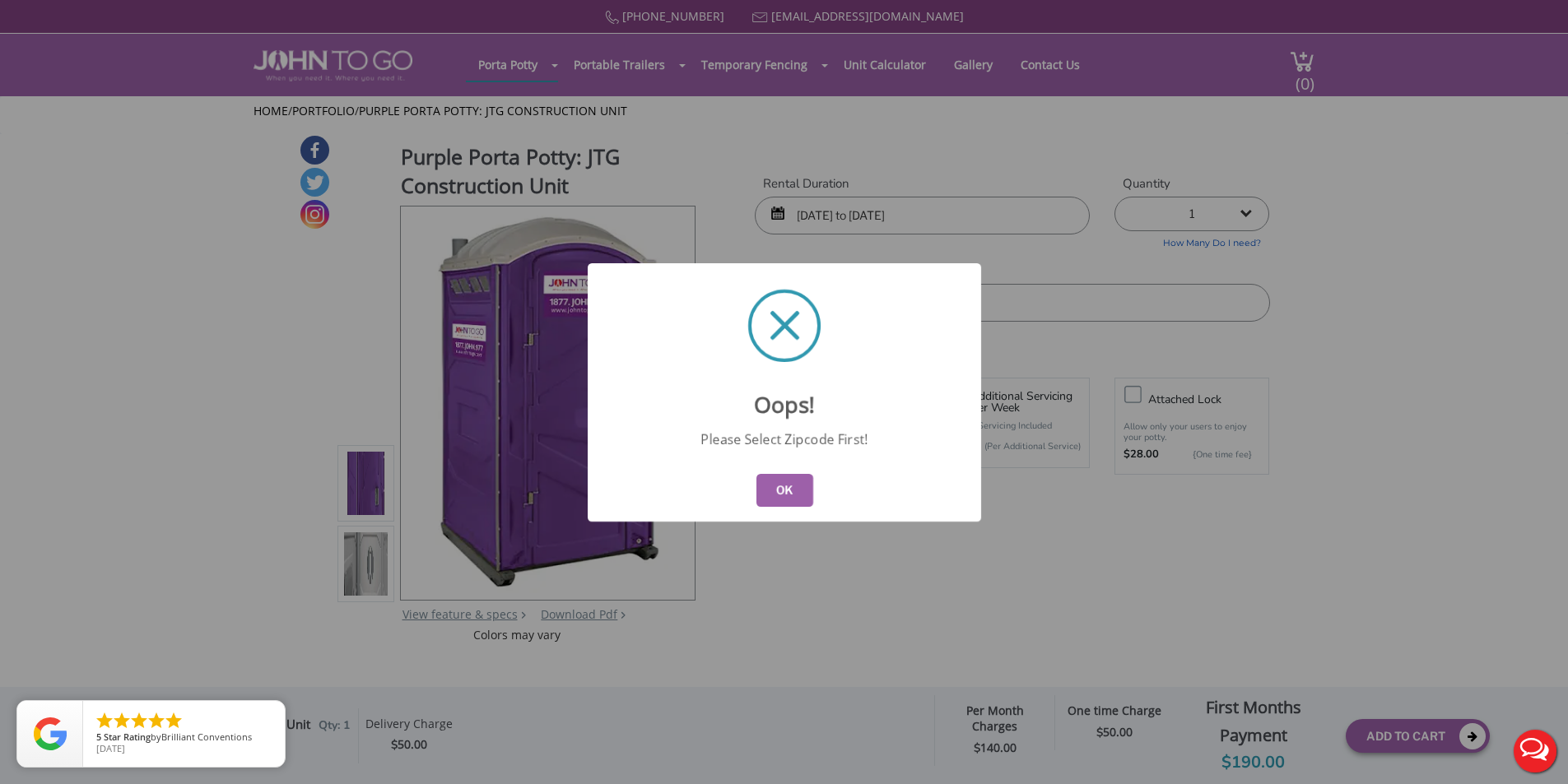
click at [784, 507] on div "OK" at bounding box center [784, 490] width 393 height 62
click at [784, 494] on button "OK" at bounding box center [784, 490] width 57 height 33
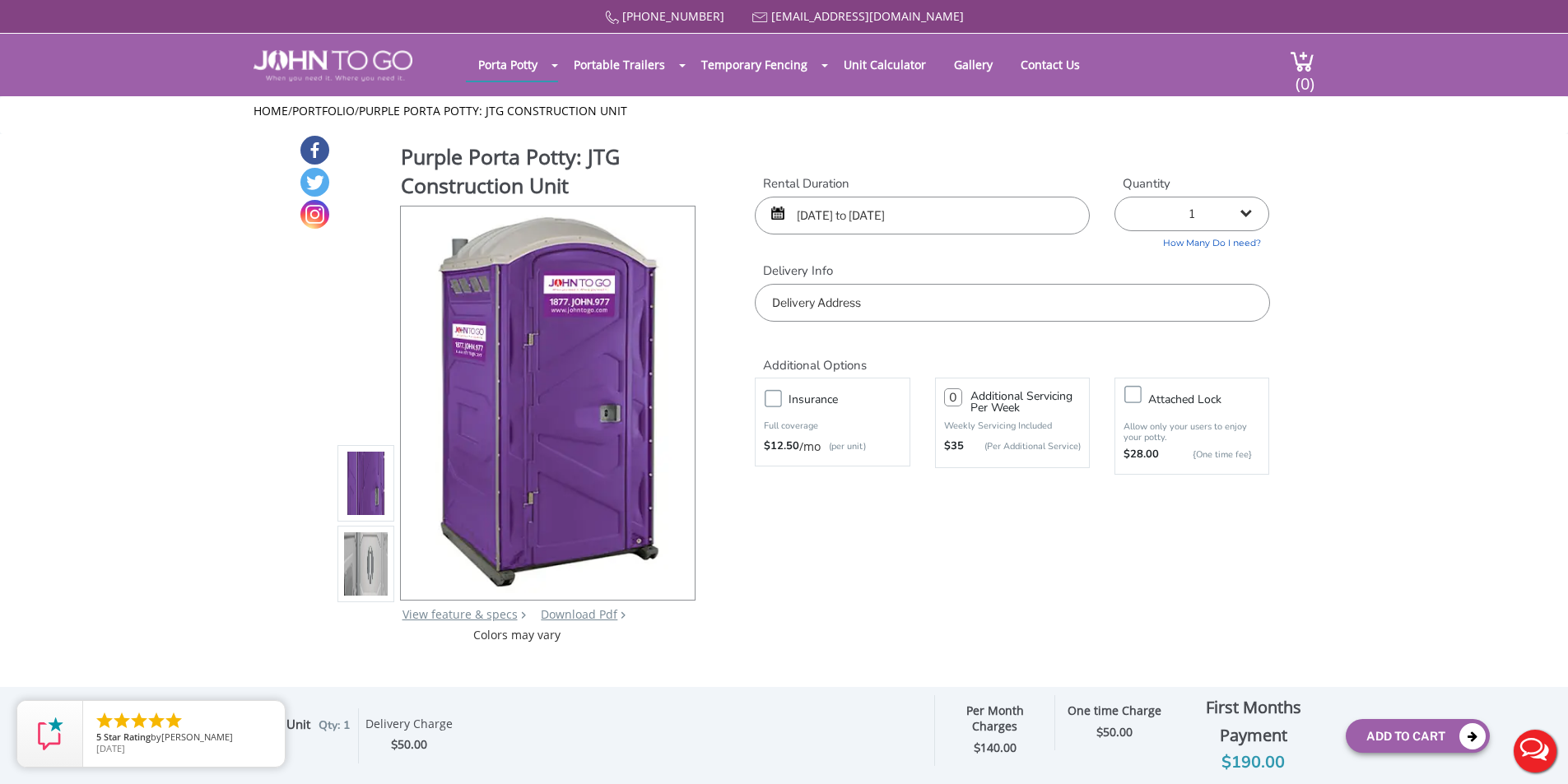
click at [933, 312] on input "text" at bounding box center [1013, 302] width 515 height 38
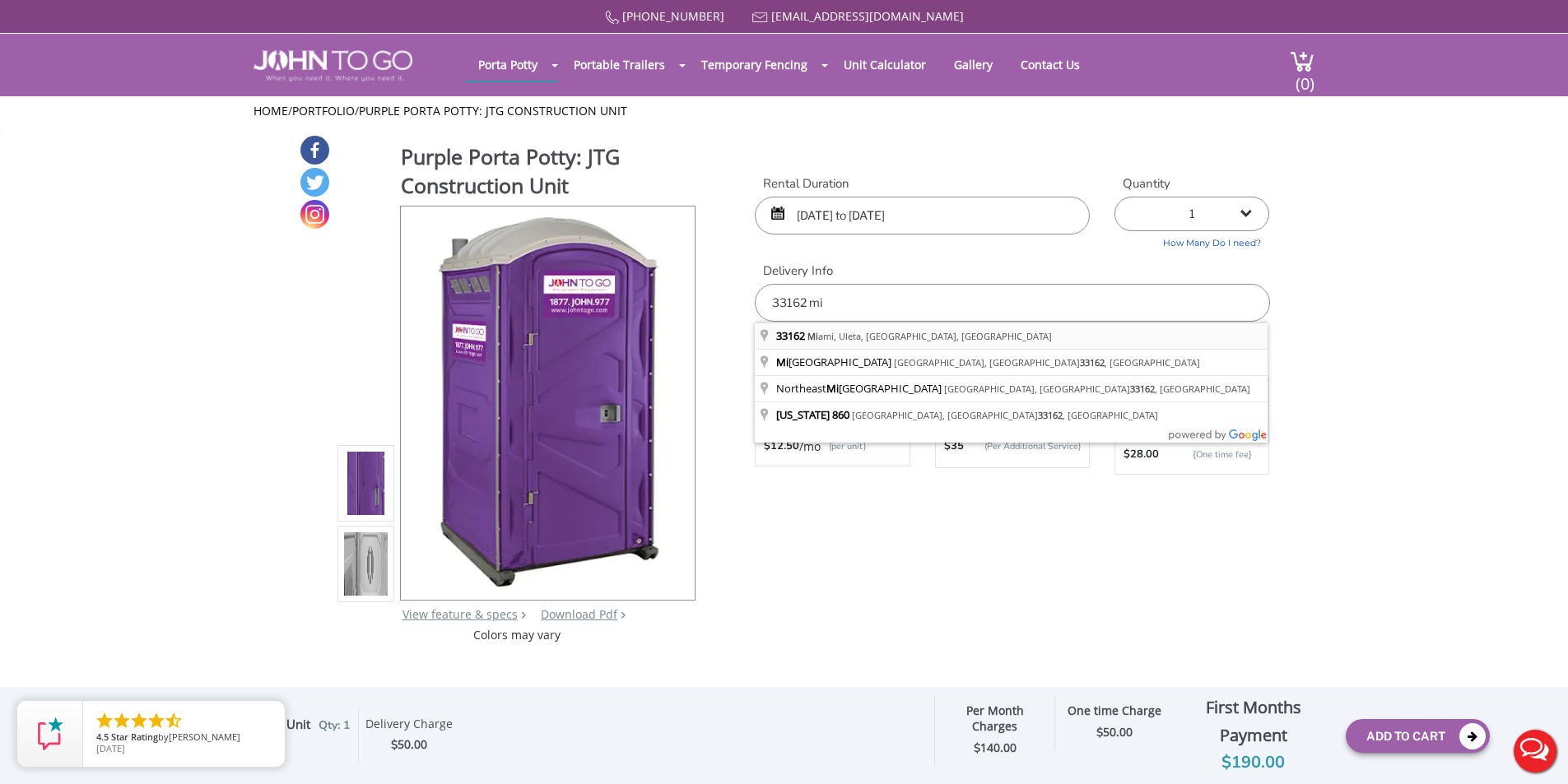
type input "Miami, Uleta, FL 33162, USA"
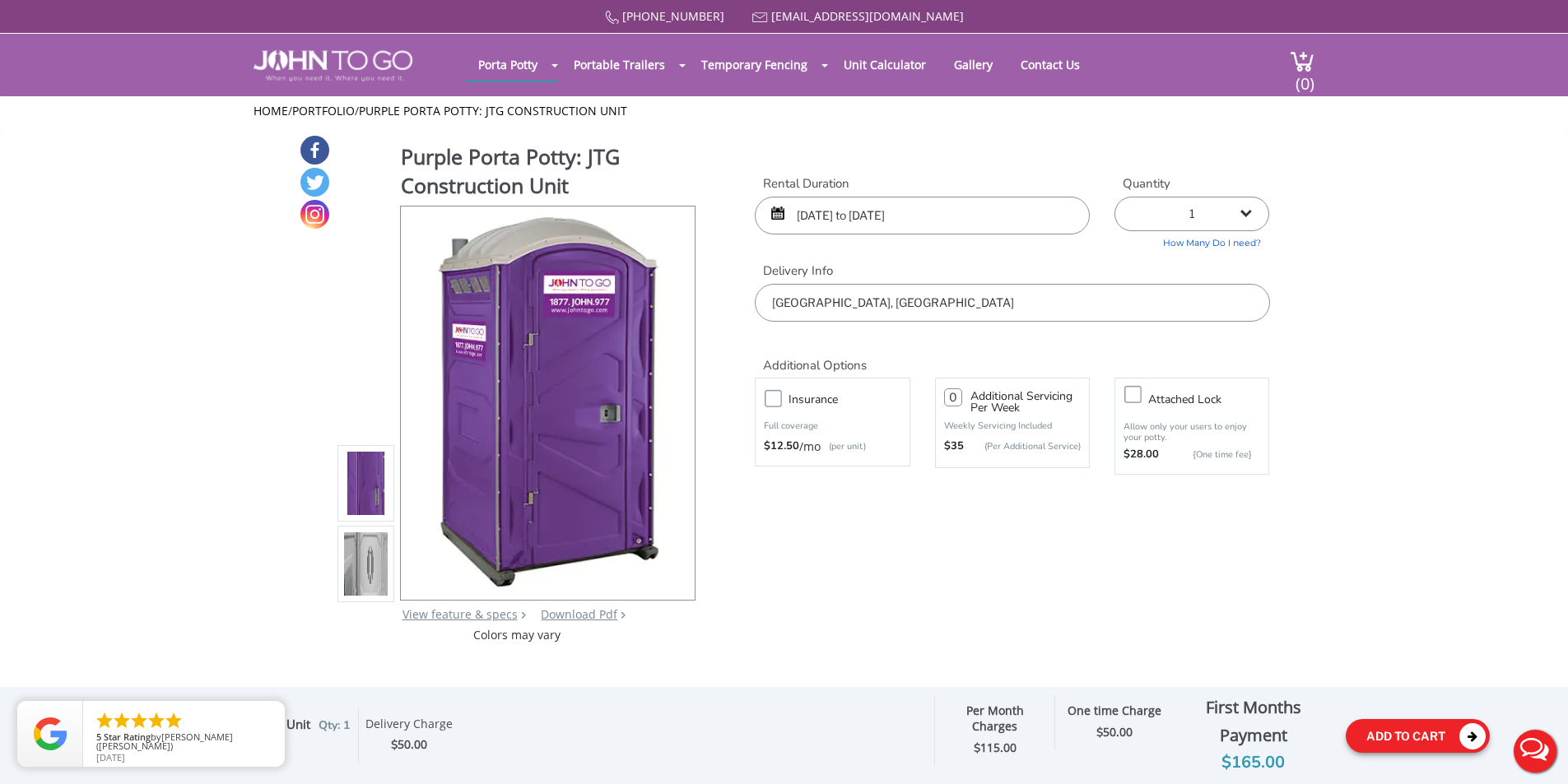
click at [1462, 736] on icon at bounding box center [1473, 736] width 27 height 27
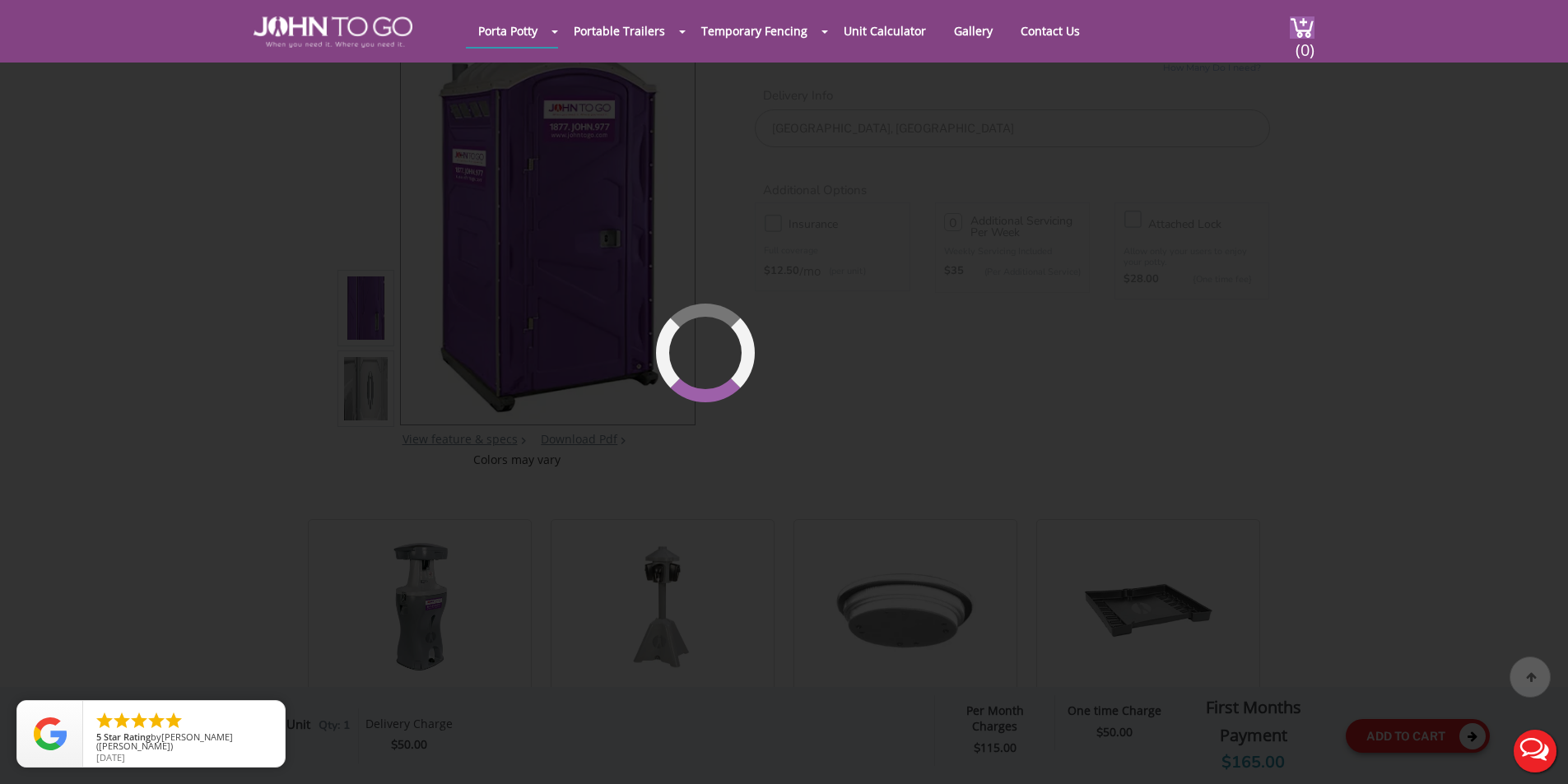
scroll to position [176, 0]
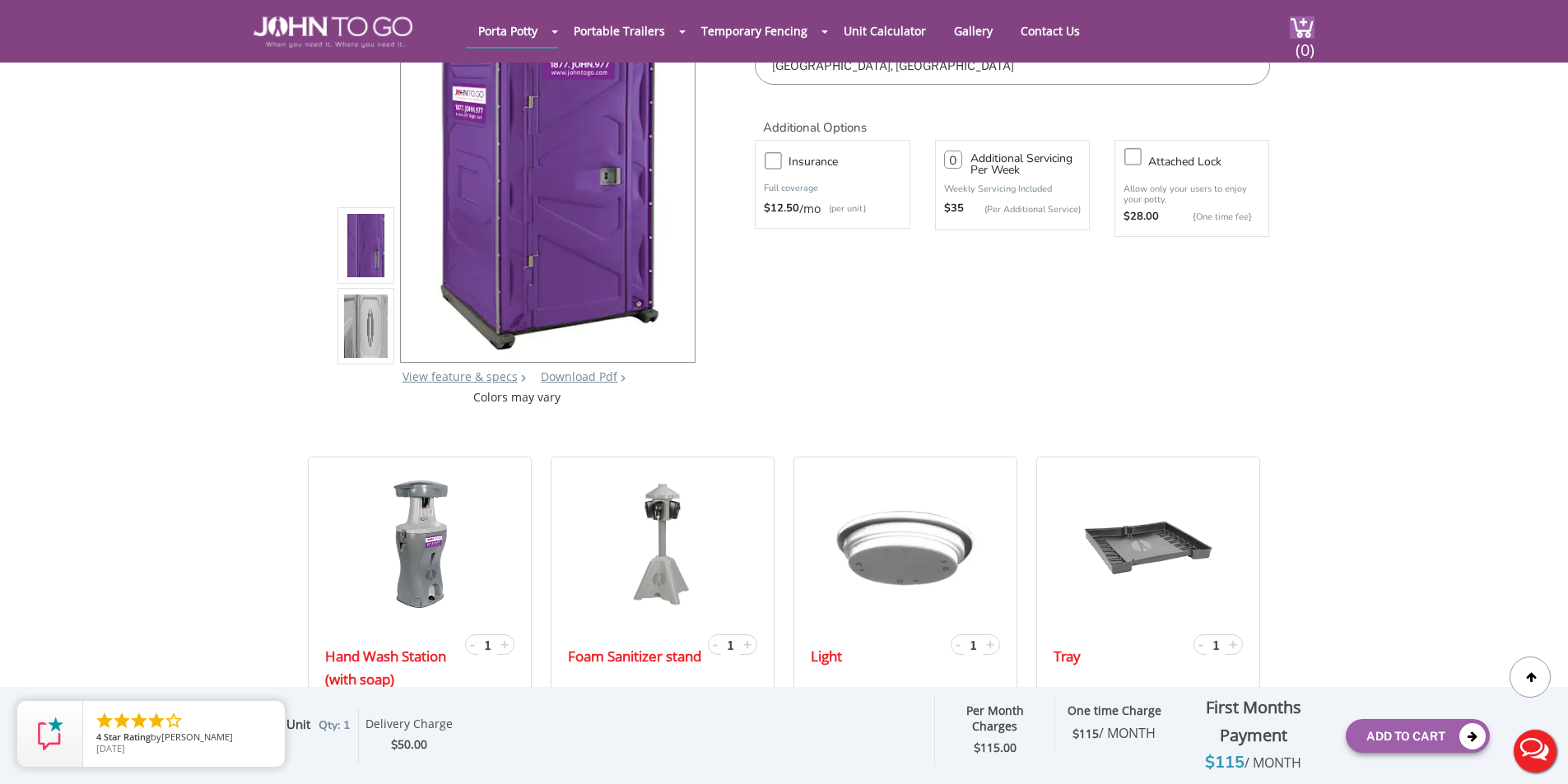
click at [1234, 747] on div "First Months Payment" at bounding box center [1254, 721] width 160 height 56
click at [986, 740] on span "115.00" at bounding box center [998, 748] width 36 height 16
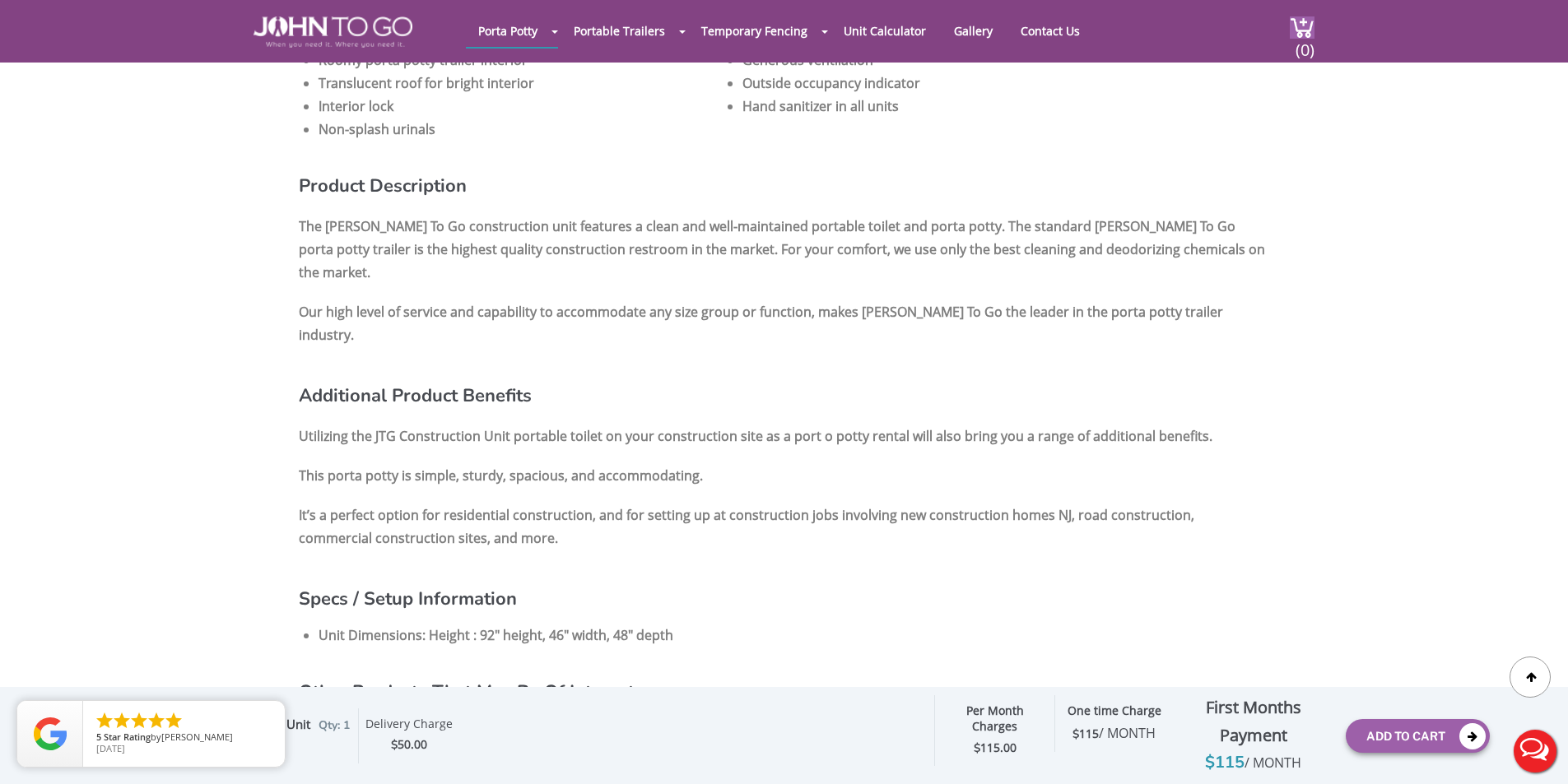
scroll to position [1327, 0]
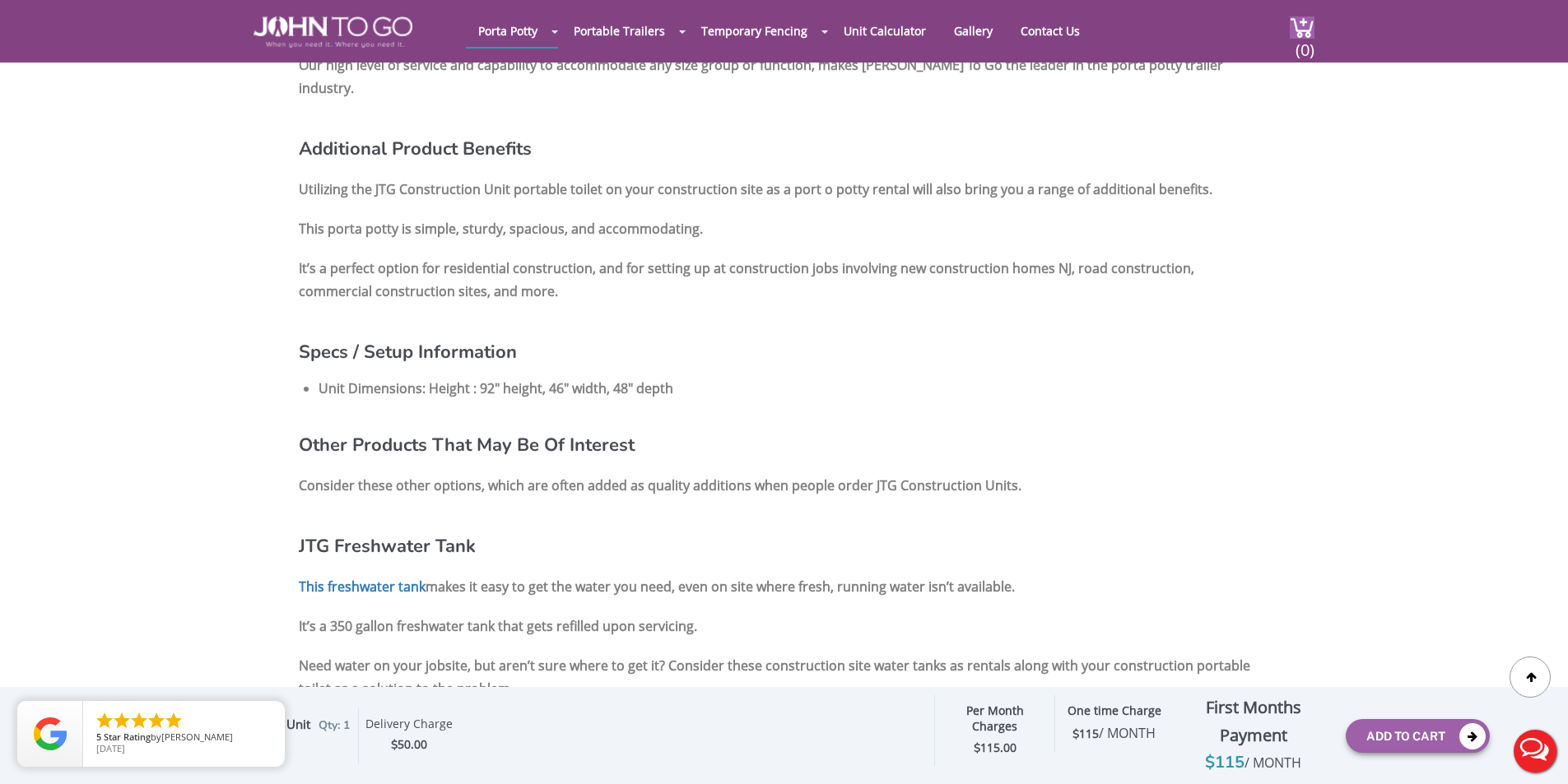
click at [398, 747] on div "$ 50.00" at bounding box center [409, 744] width 87 height 19
click at [267, 718] on icon "close" at bounding box center [268, 717] width 17 height 17
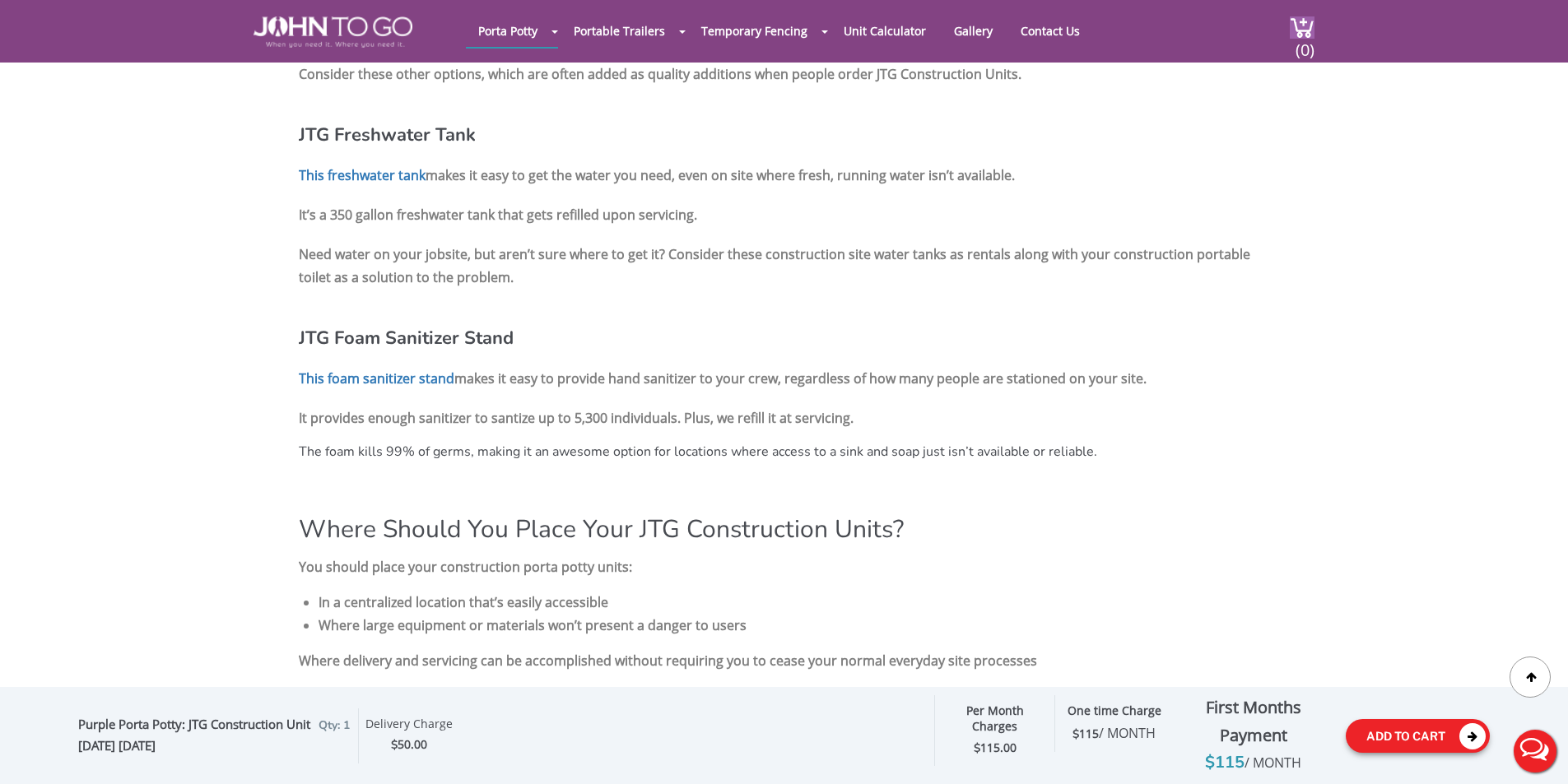
click at [1448, 732] on button "Add To Cart" at bounding box center [1418, 736] width 144 height 34
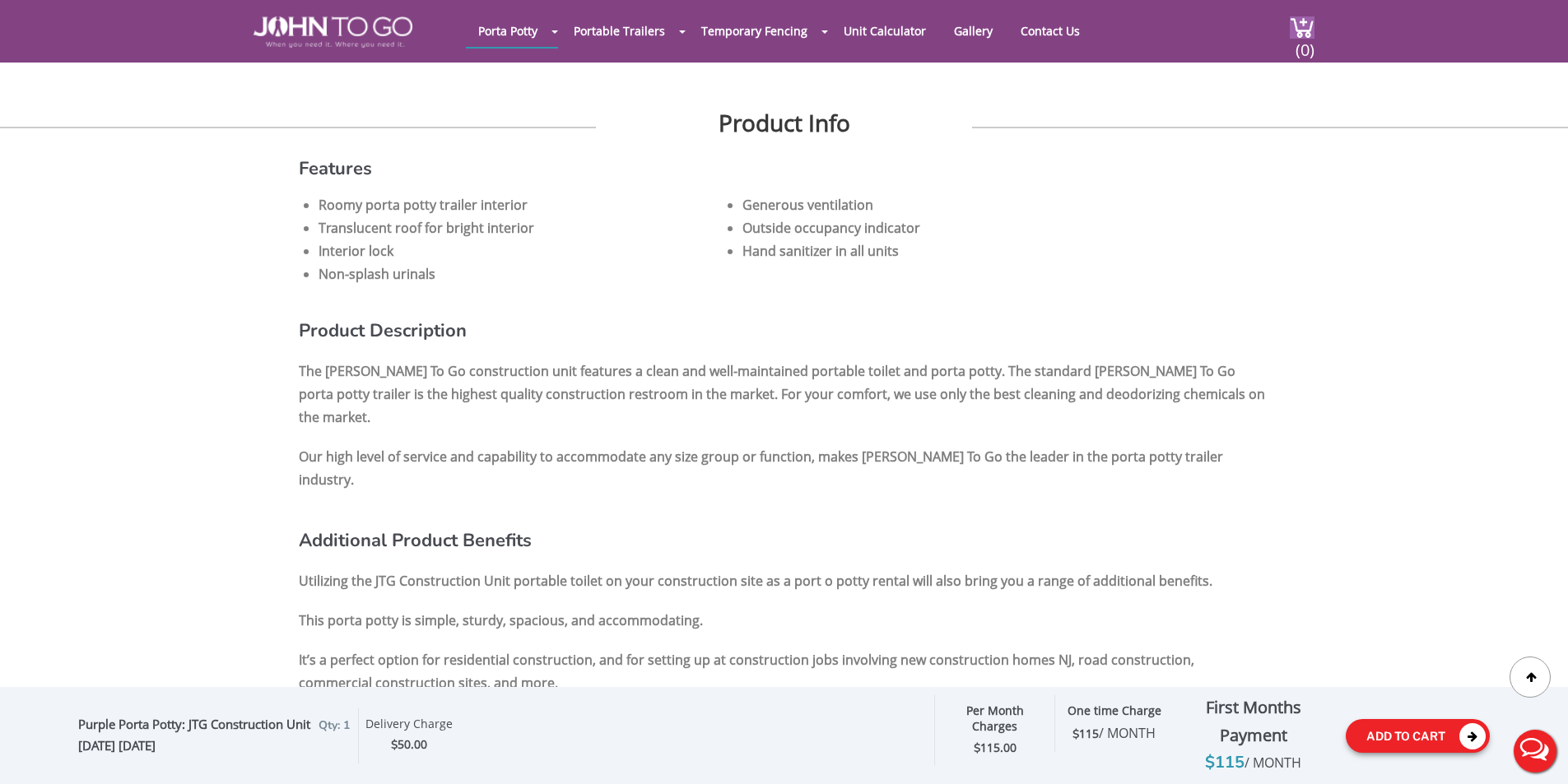
scroll to position [0, 0]
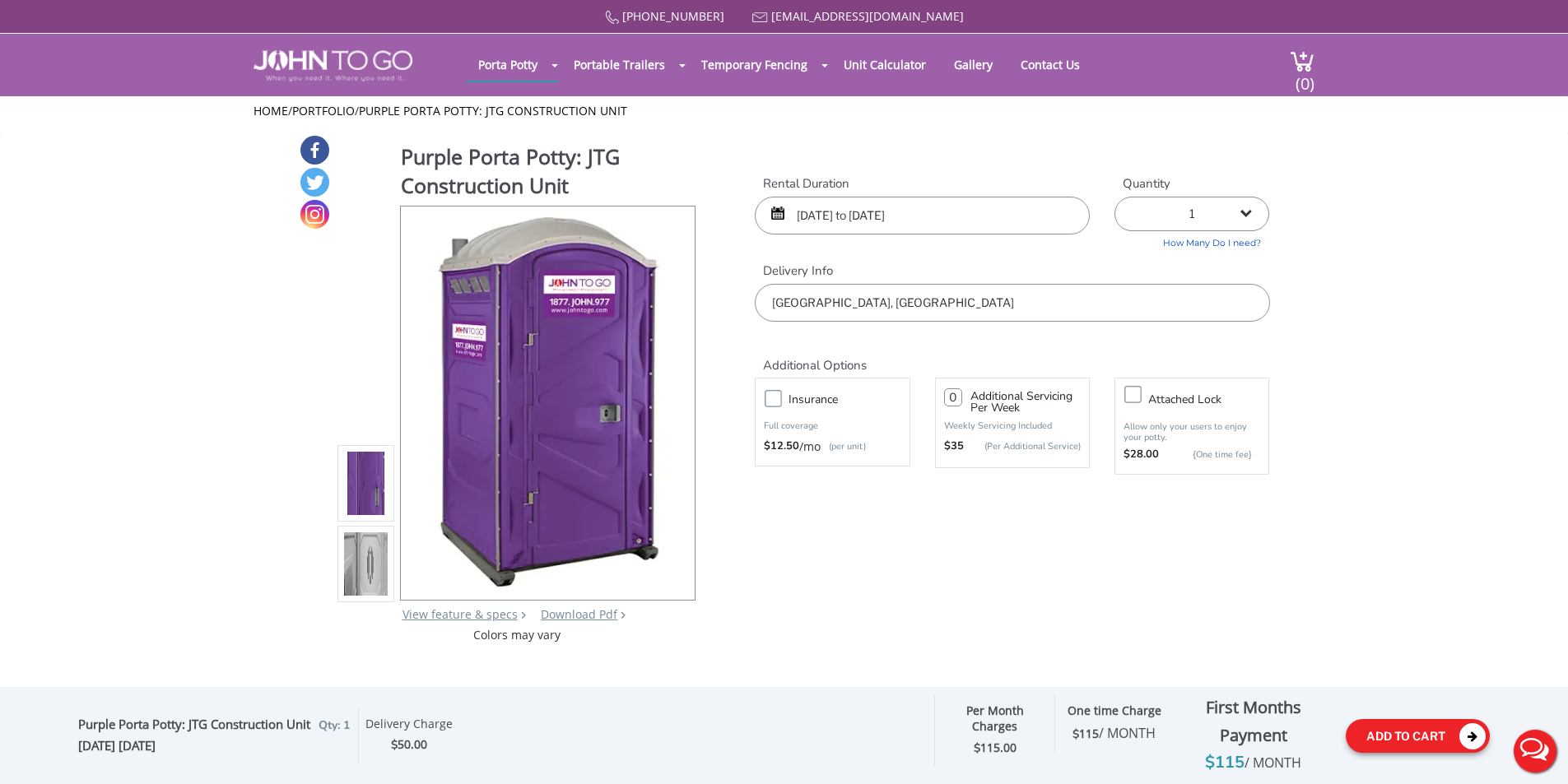
click at [1476, 738] on icon at bounding box center [1473, 736] width 27 height 27
click at [1303, 66] on span "(0)" at bounding box center [1304, 77] width 20 height 35
